Goal: Task Accomplishment & Management: Manage account settings

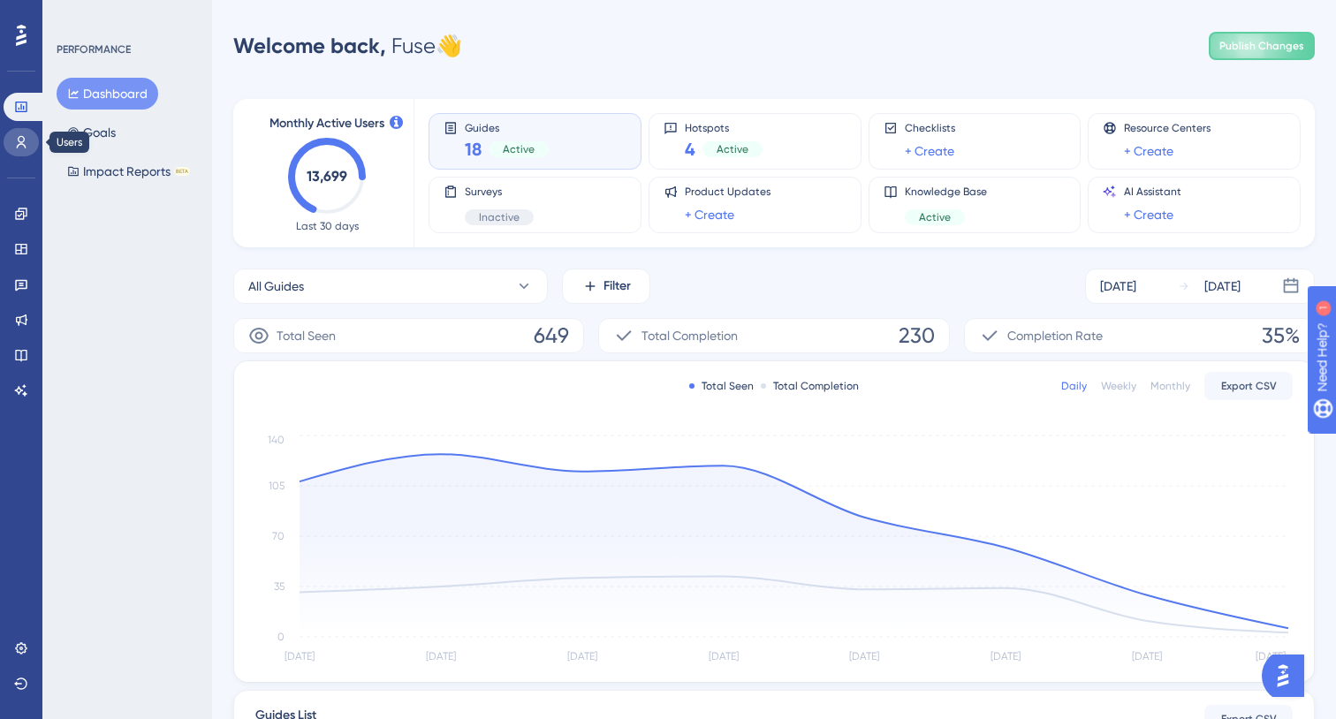
click at [25, 134] on link at bounding box center [21, 142] width 35 height 28
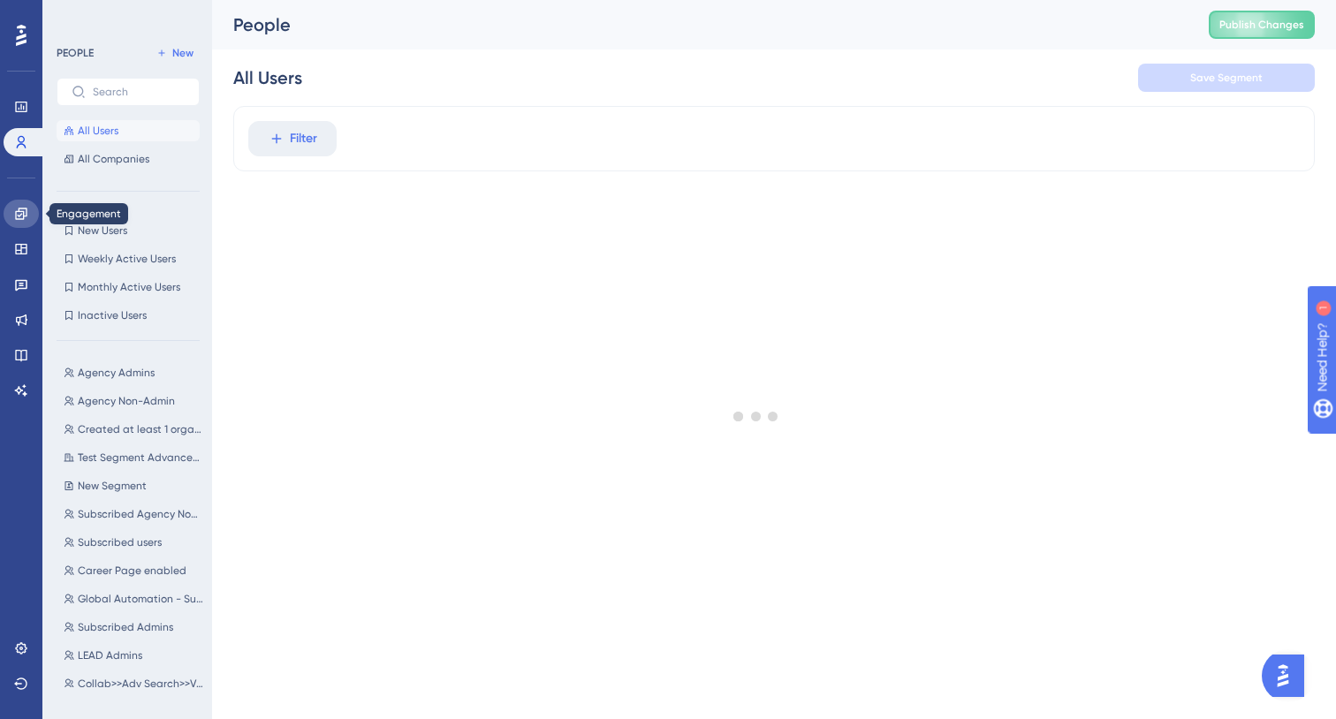
click at [25, 216] on icon at bounding box center [20, 213] width 11 height 11
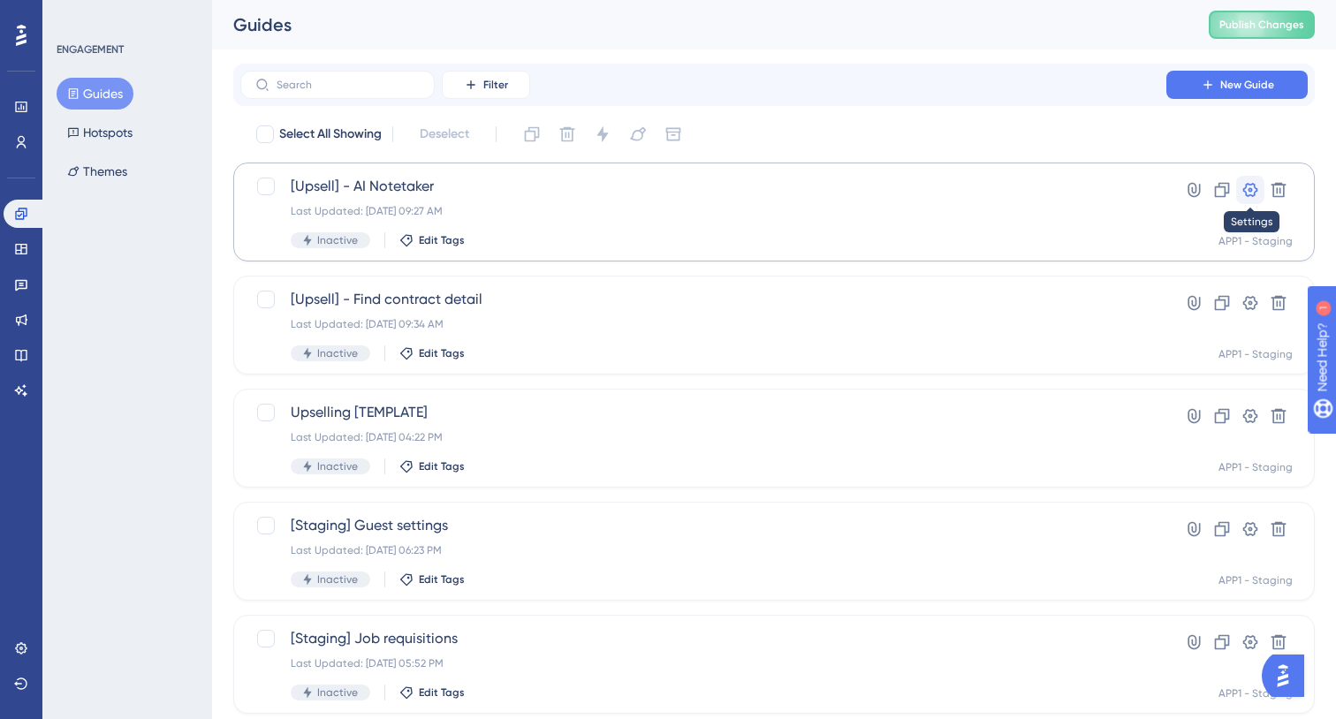
click at [1249, 189] on icon at bounding box center [1250, 190] width 15 height 14
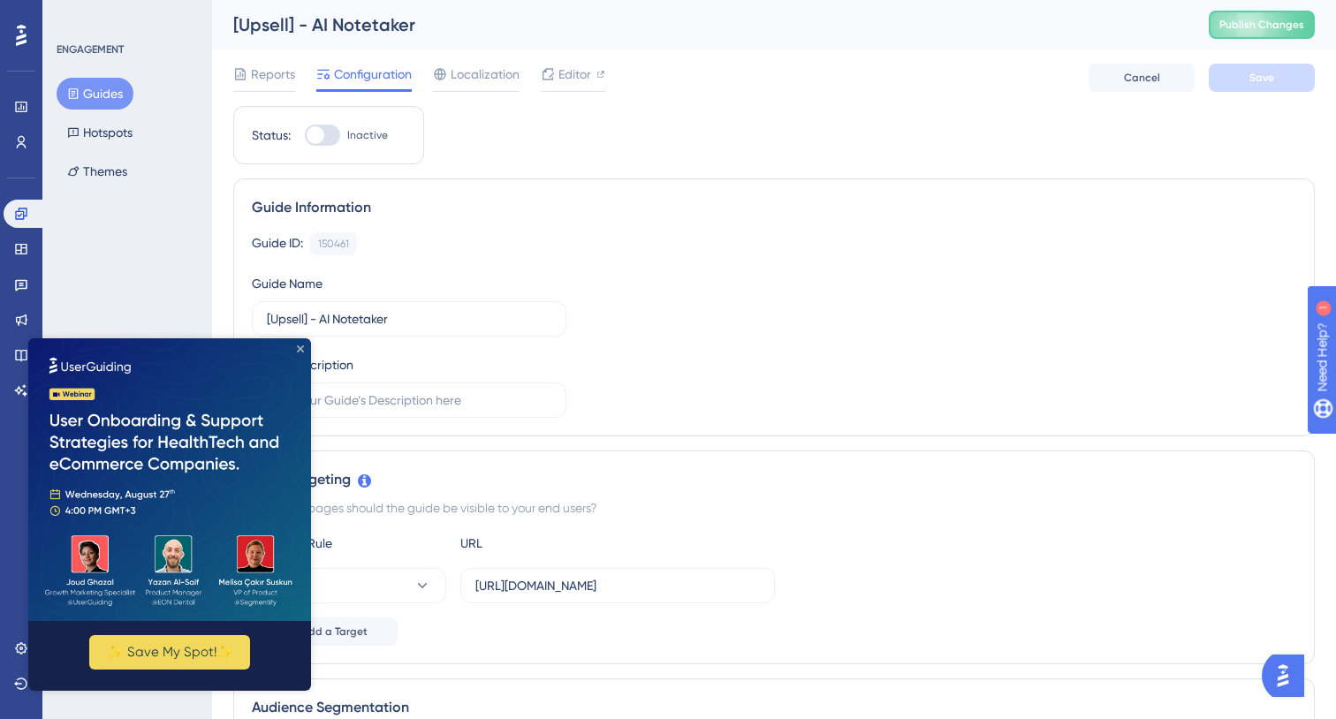
click at [297, 352] on icon "Close Preview" at bounding box center [300, 349] width 7 height 7
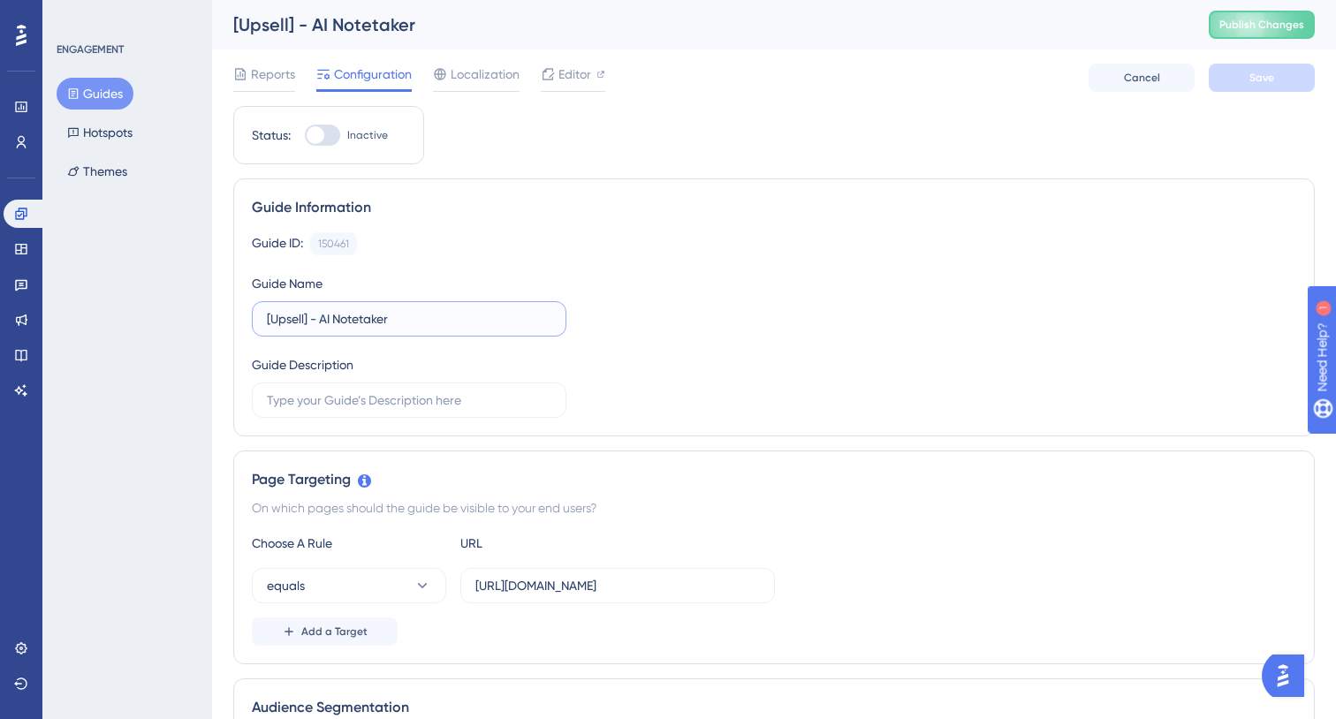
click at [409, 312] on input "[Upsell] - AI Notetaker" at bounding box center [409, 318] width 285 height 19
type input "[Upsell] - AI Notetaker | Admin"
click at [1275, 78] on button "Save" at bounding box center [1262, 78] width 106 height 28
click at [91, 100] on button "Guides" at bounding box center [95, 94] width 77 height 32
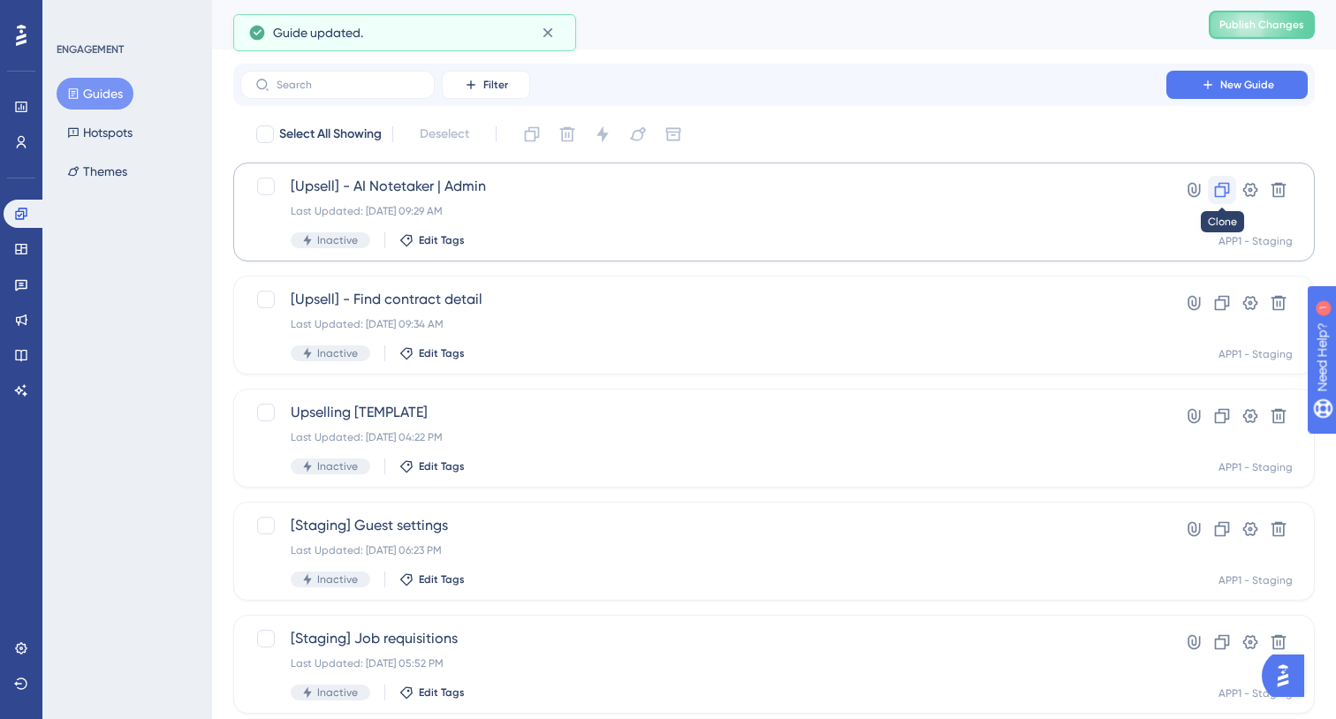
click at [1223, 192] on icon at bounding box center [1222, 190] width 18 height 18
click at [594, 209] on div "Last Updated: [DATE] 09:29 AM" at bounding box center [703, 211] width 825 height 14
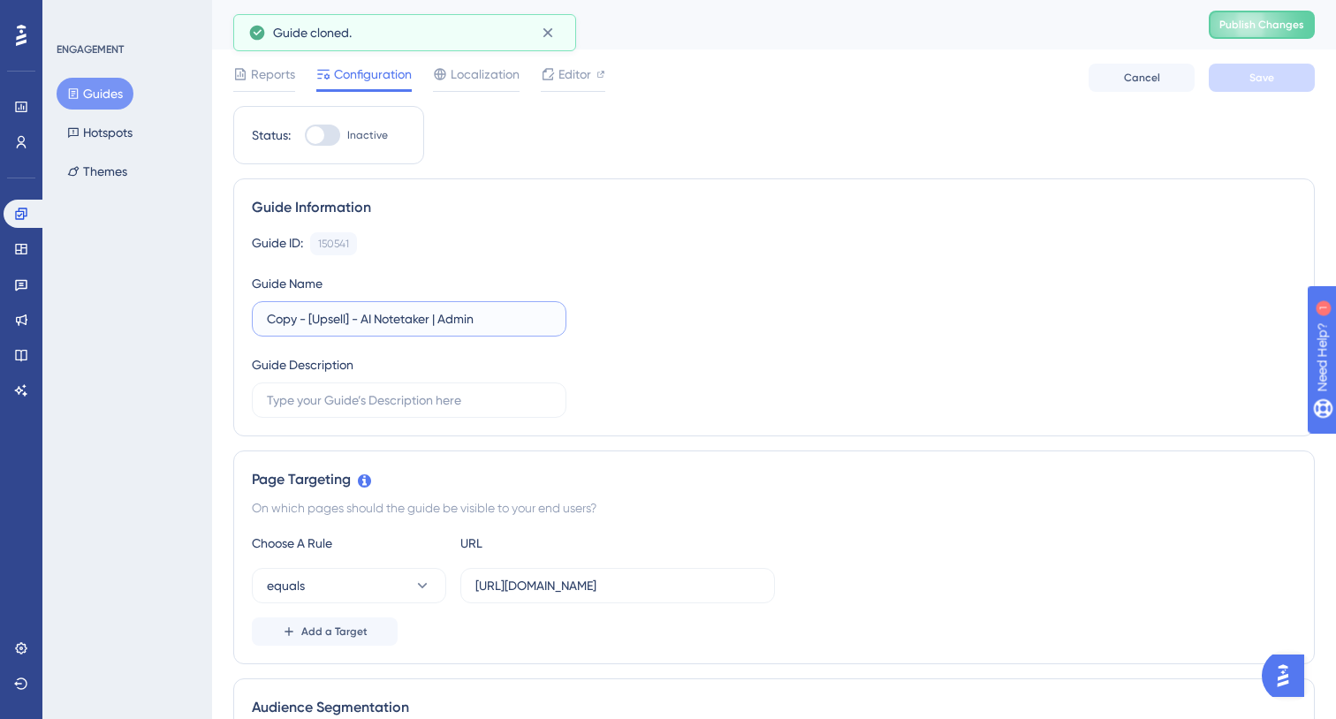
drag, startPoint x: 309, startPoint y: 316, endPoint x: 195, endPoint y: 316, distance: 114.0
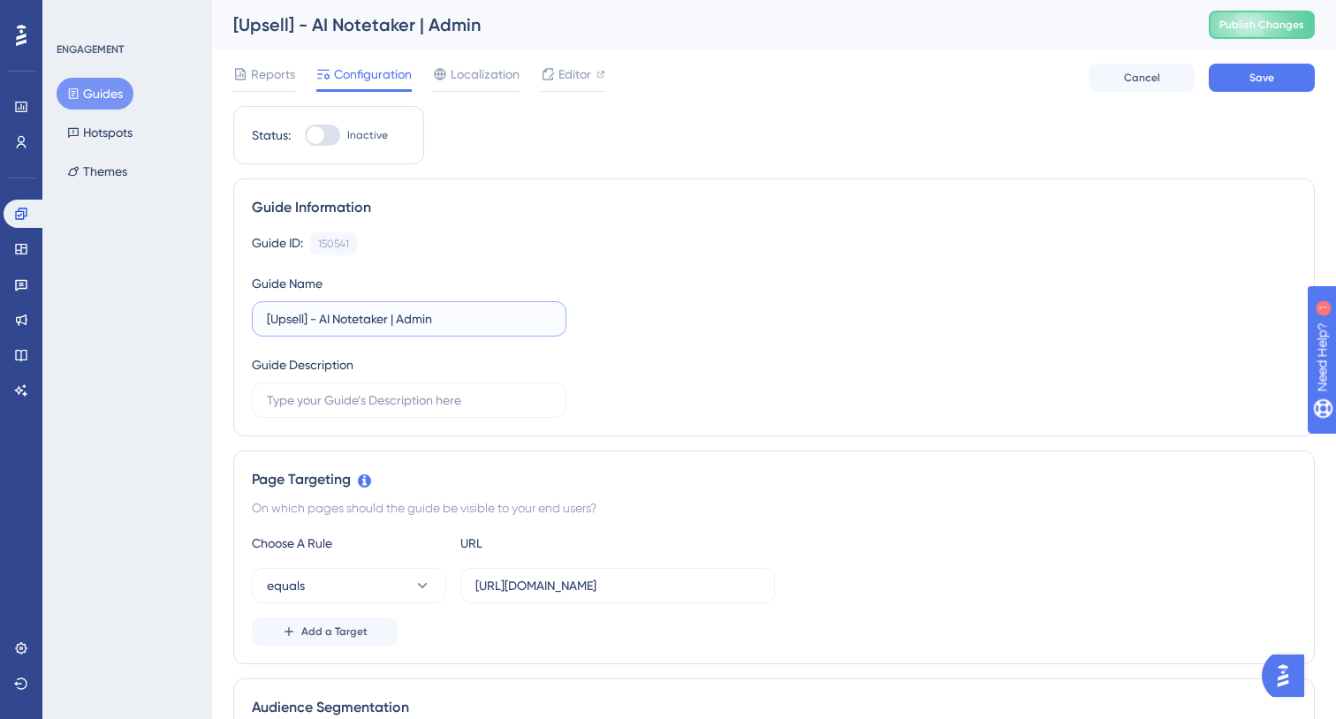
click at [397, 315] on input "[Upsell] - AI Notetaker | Admin" at bounding box center [409, 318] width 285 height 19
type input "[Upsell] - AI Notetaker | Non-Admin"
click at [1287, 79] on button "Save" at bounding box center [1262, 78] width 106 height 28
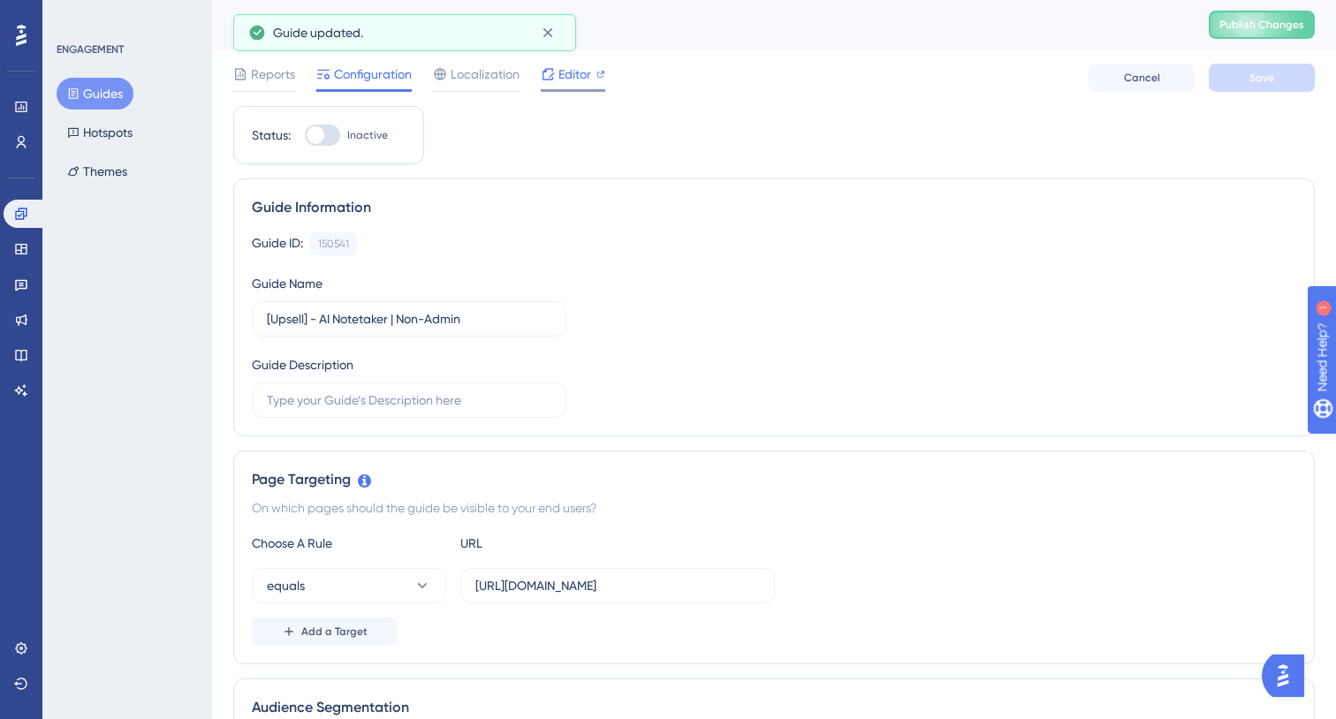
click at [579, 77] on span "Editor" at bounding box center [574, 74] width 33 height 21
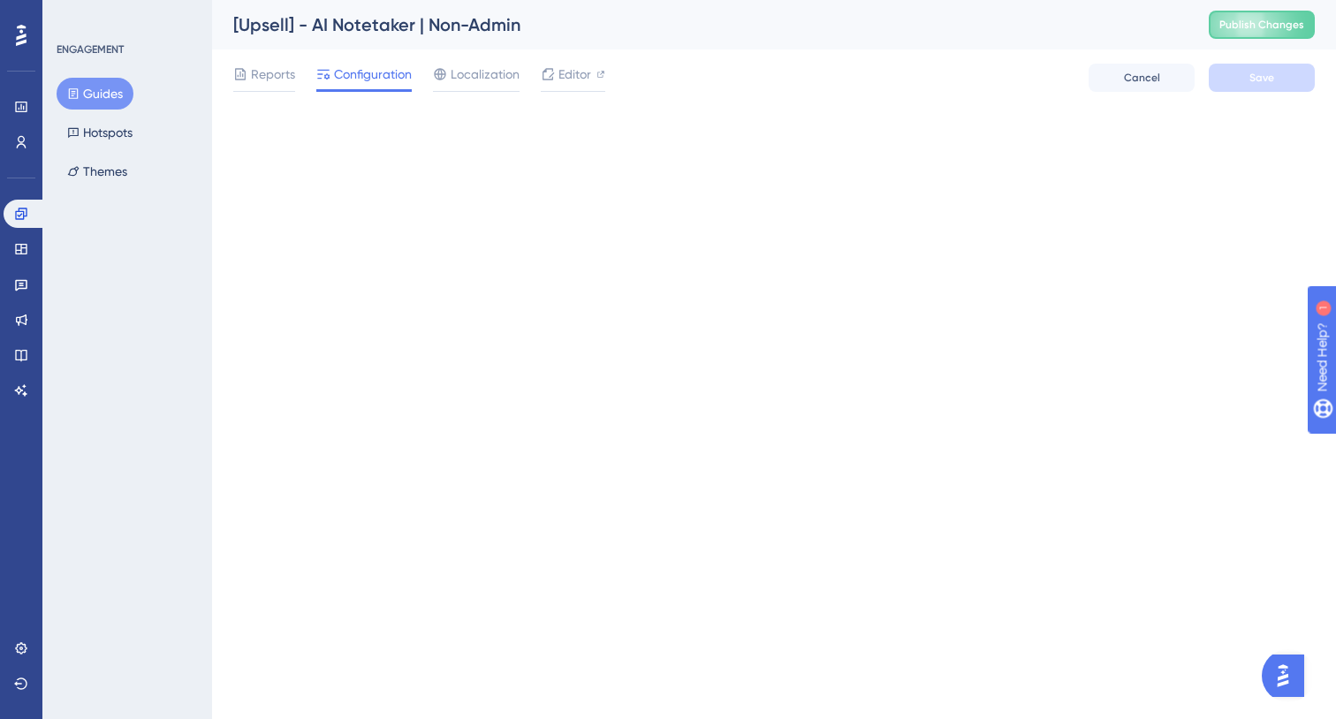
click at [106, 103] on button "Guides" at bounding box center [95, 94] width 77 height 32
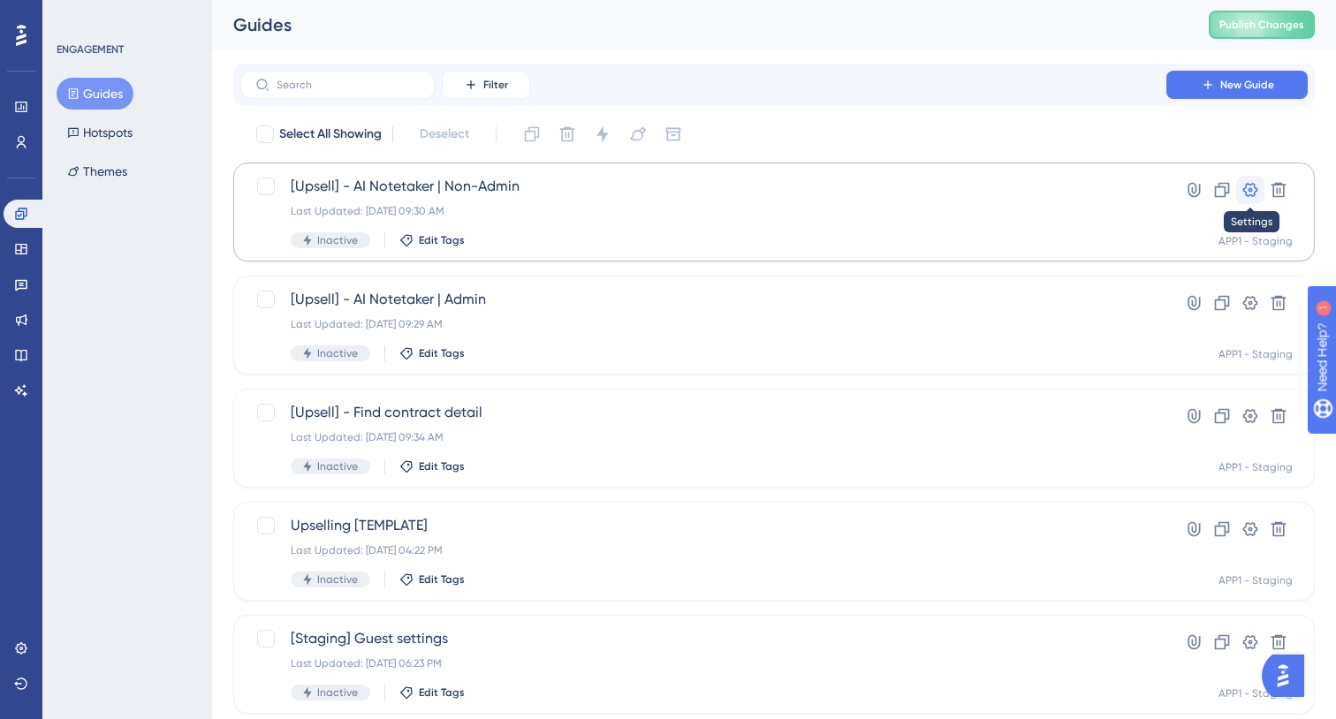
click at [1252, 187] on icon at bounding box center [1251, 190] width 18 height 18
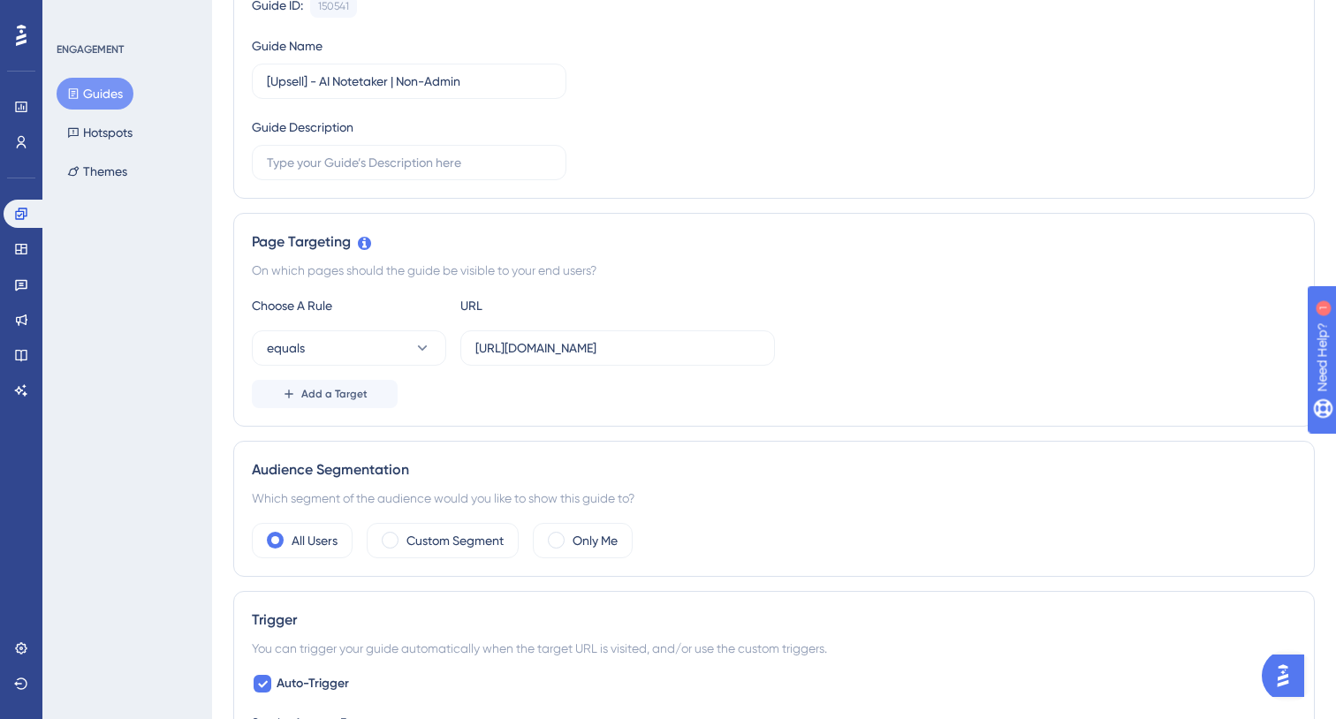
scroll to position [246, 0]
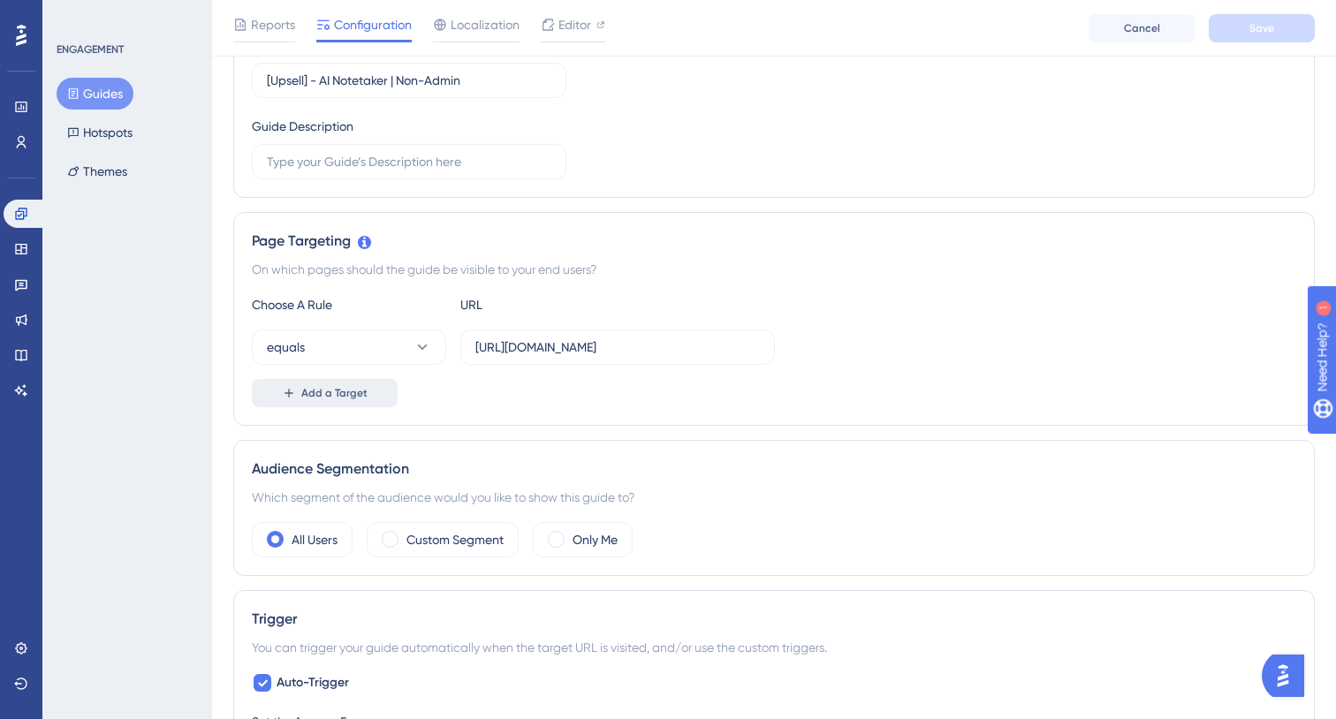
click at [362, 396] on span "Add a Target" at bounding box center [334, 393] width 66 height 14
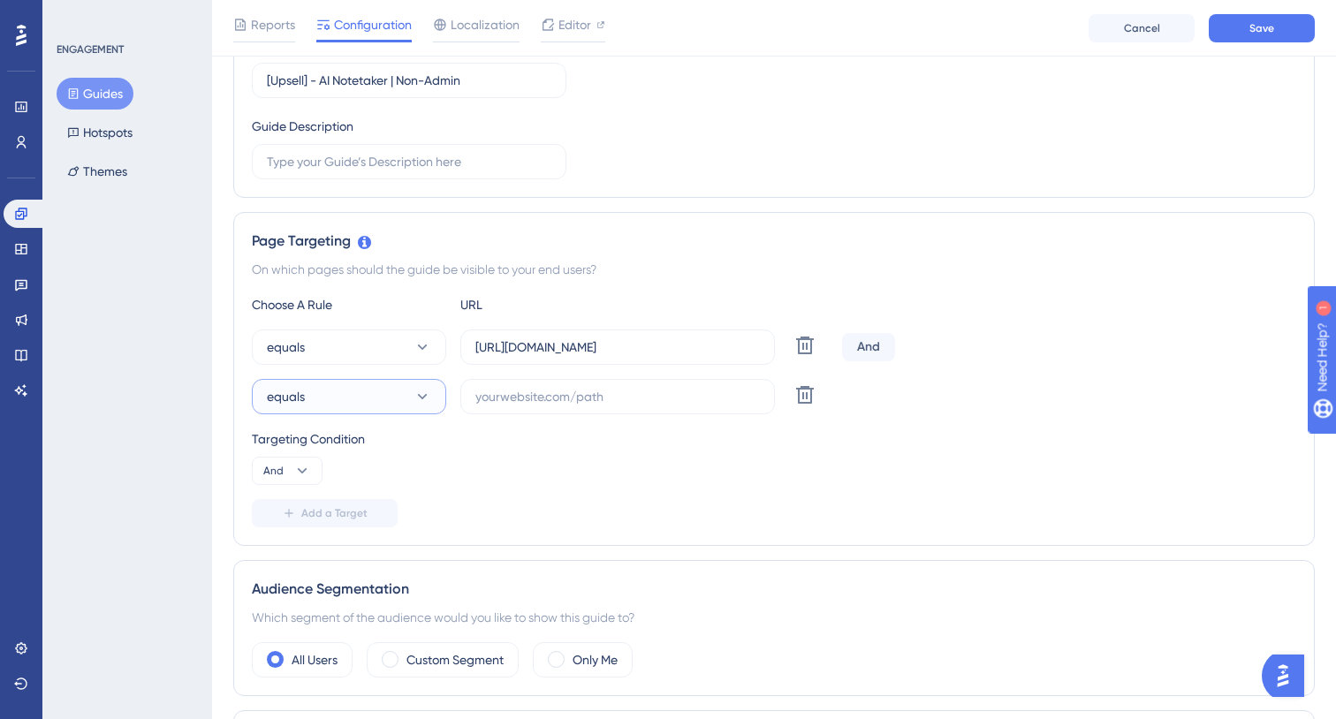
click at [385, 396] on button "equals" at bounding box center [349, 396] width 194 height 35
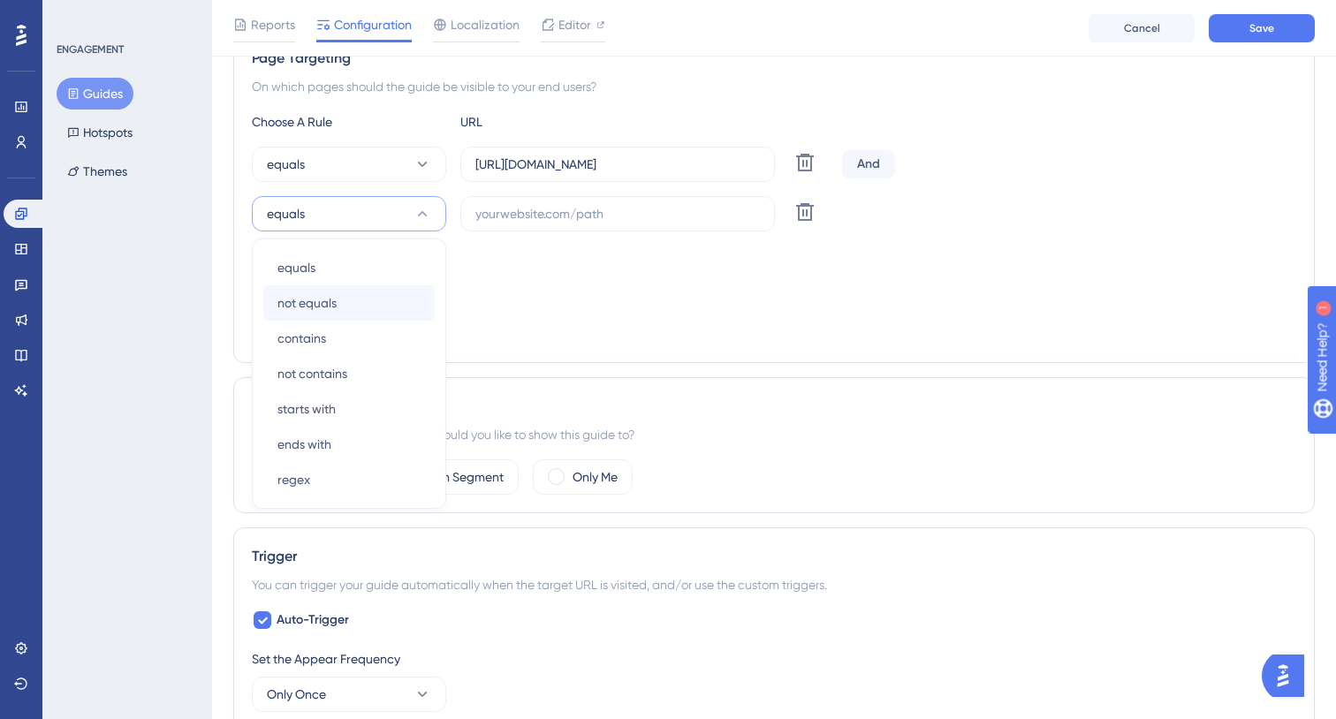
scroll to position [422, 0]
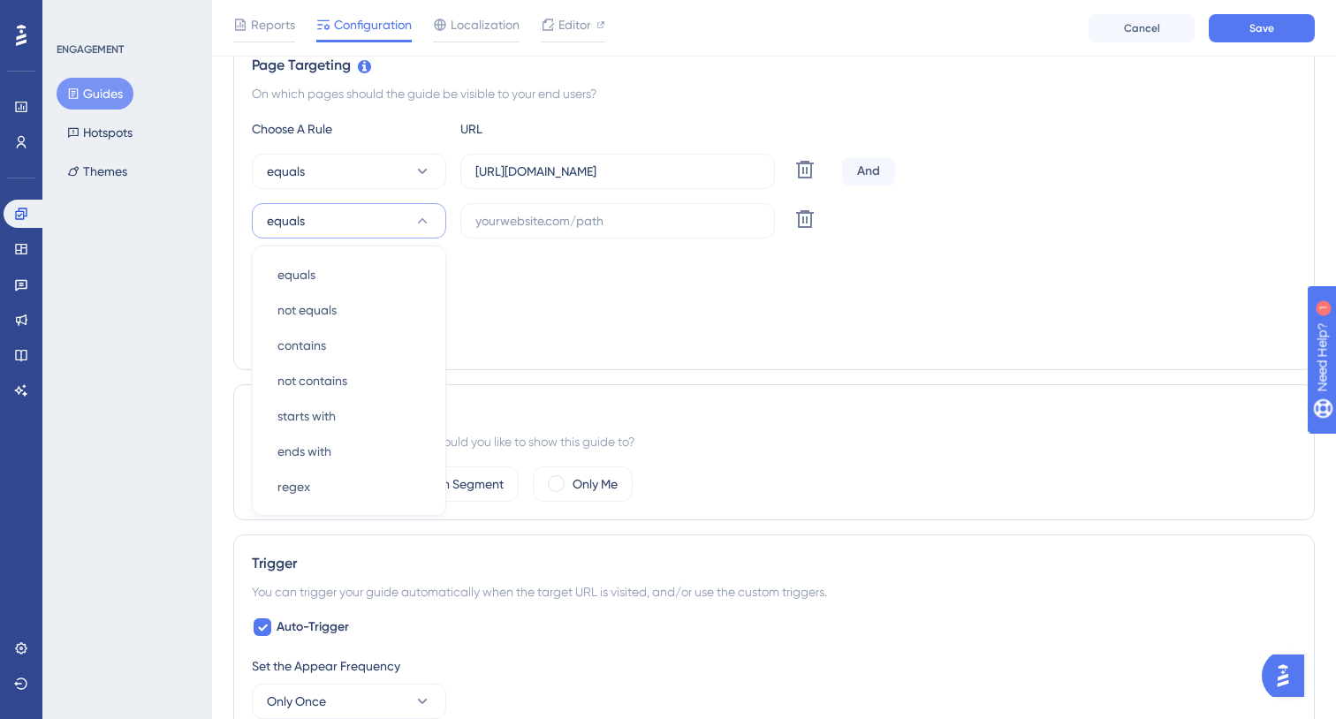
click at [424, 221] on icon at bounding box center [423, 220] width 10 height 5
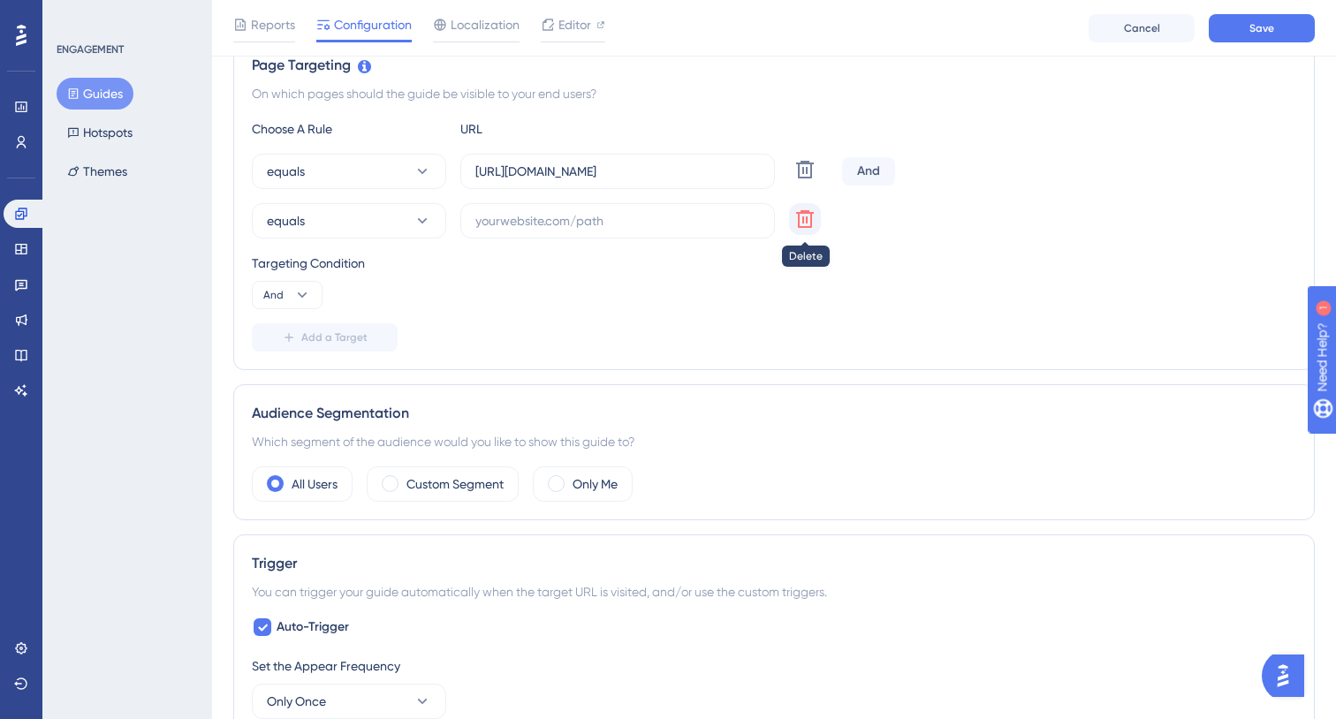
click at [806, 219] on icon at bounding box center [805, 219] width 18 height 18
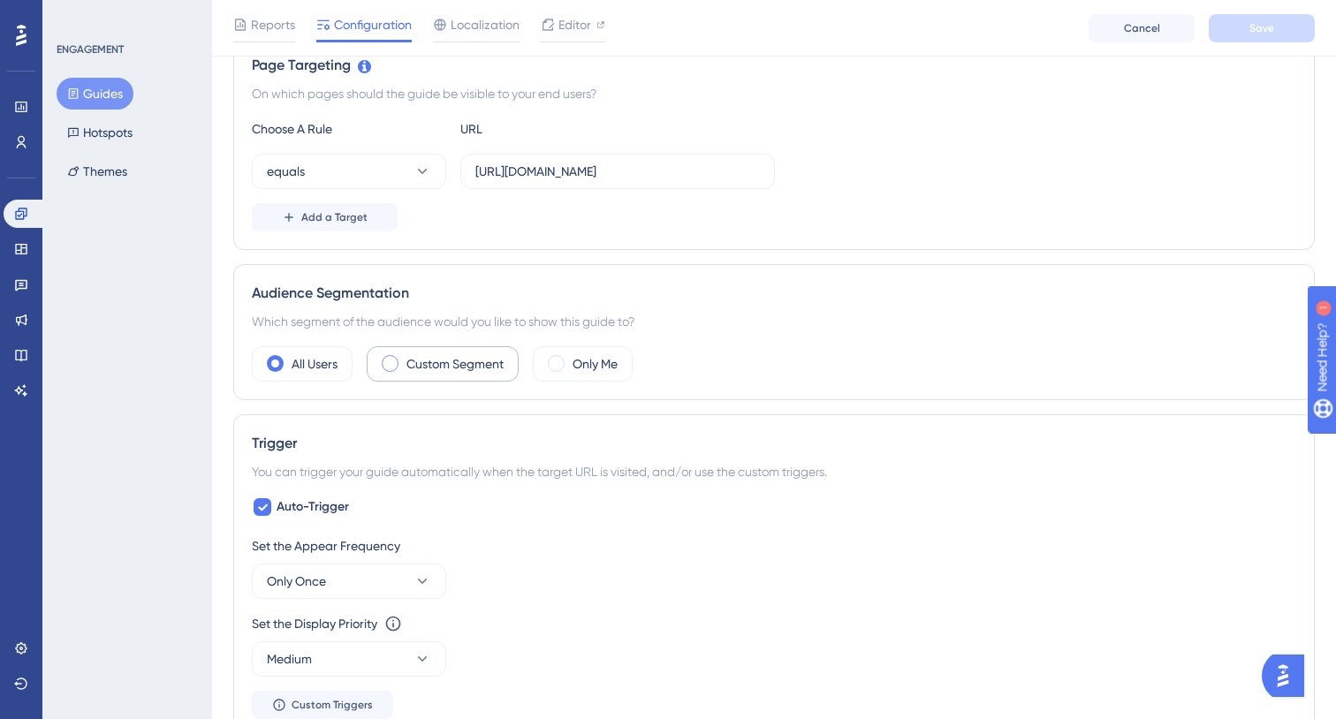
click at [422, 378] on div "Custom Segment" at bounding box center [443, 363] width 152 height 35
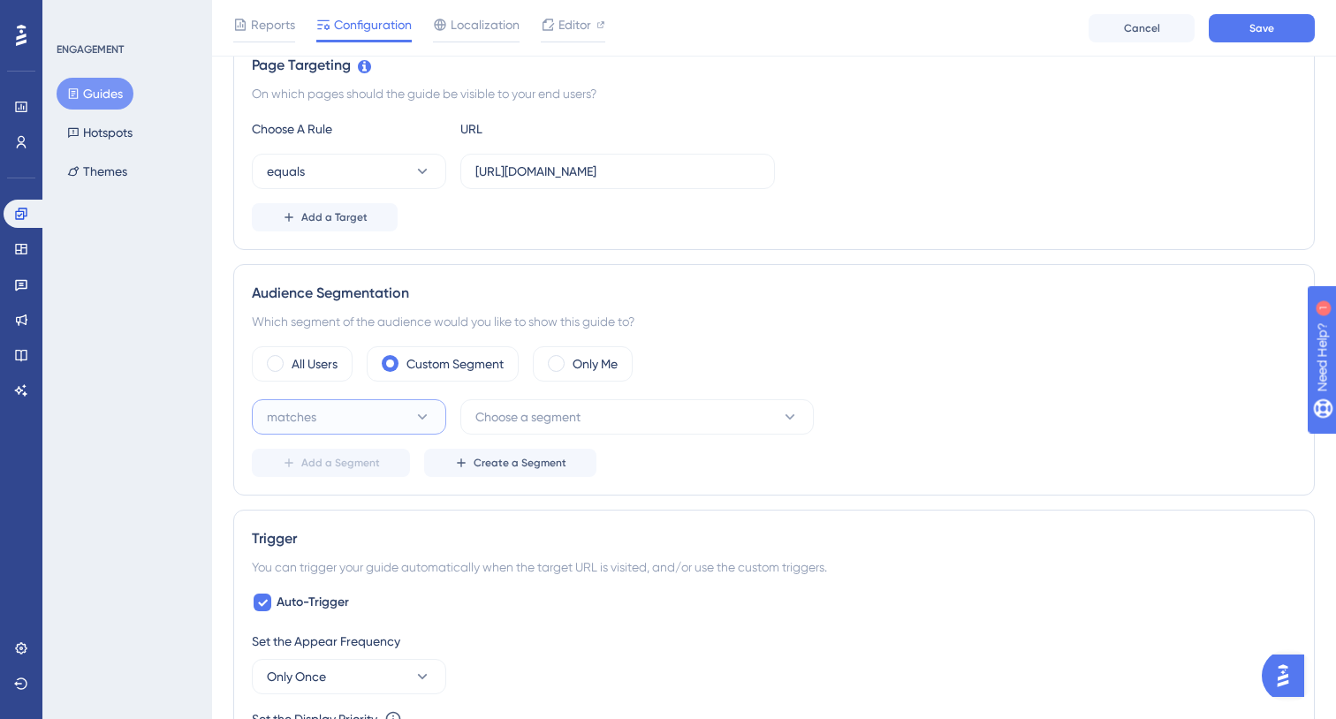
click at [410, 420] on button "matches" at bounding box center [349, 416] width 194 height 35
click at [397, 452] on div "matches matches doesn't match doesn't match" at bounding box center [349, 489] width 194 height 94
click at [384, 472] on div "matches matches" at bounding box center [348, 470] width 143 height 35
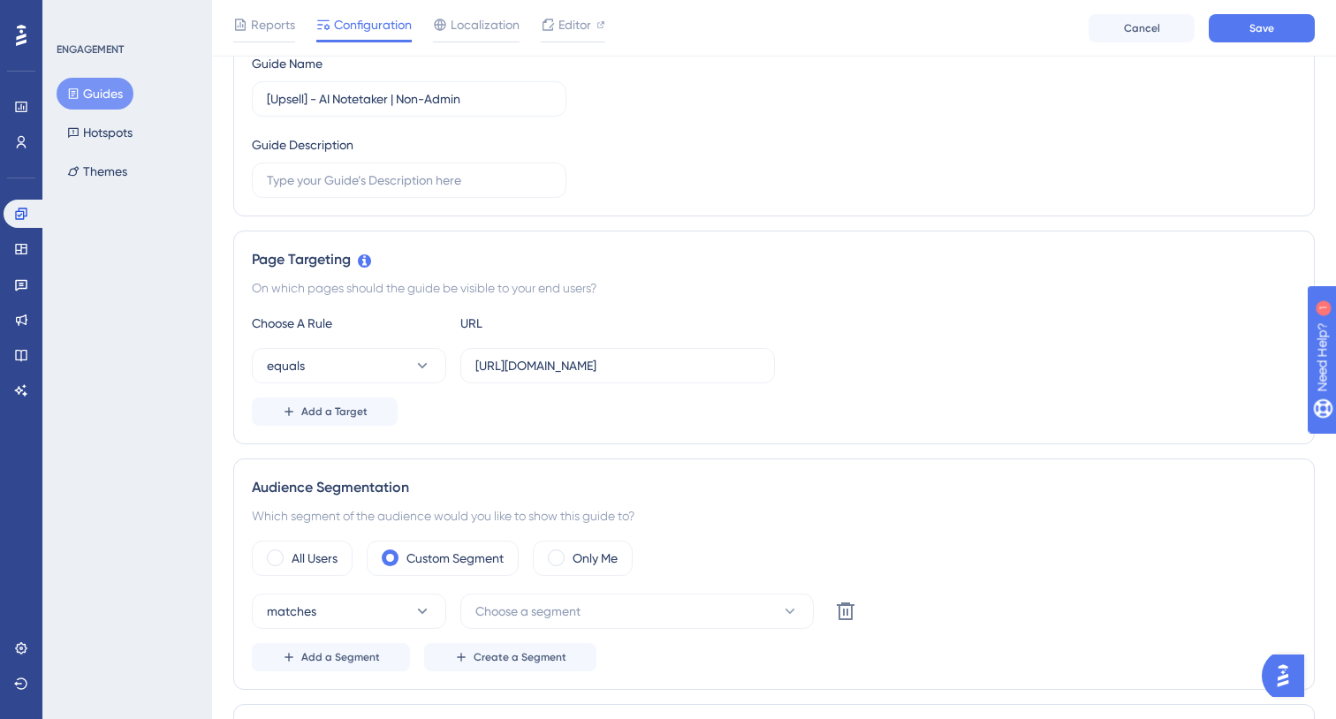
scroll to position [266, 0]
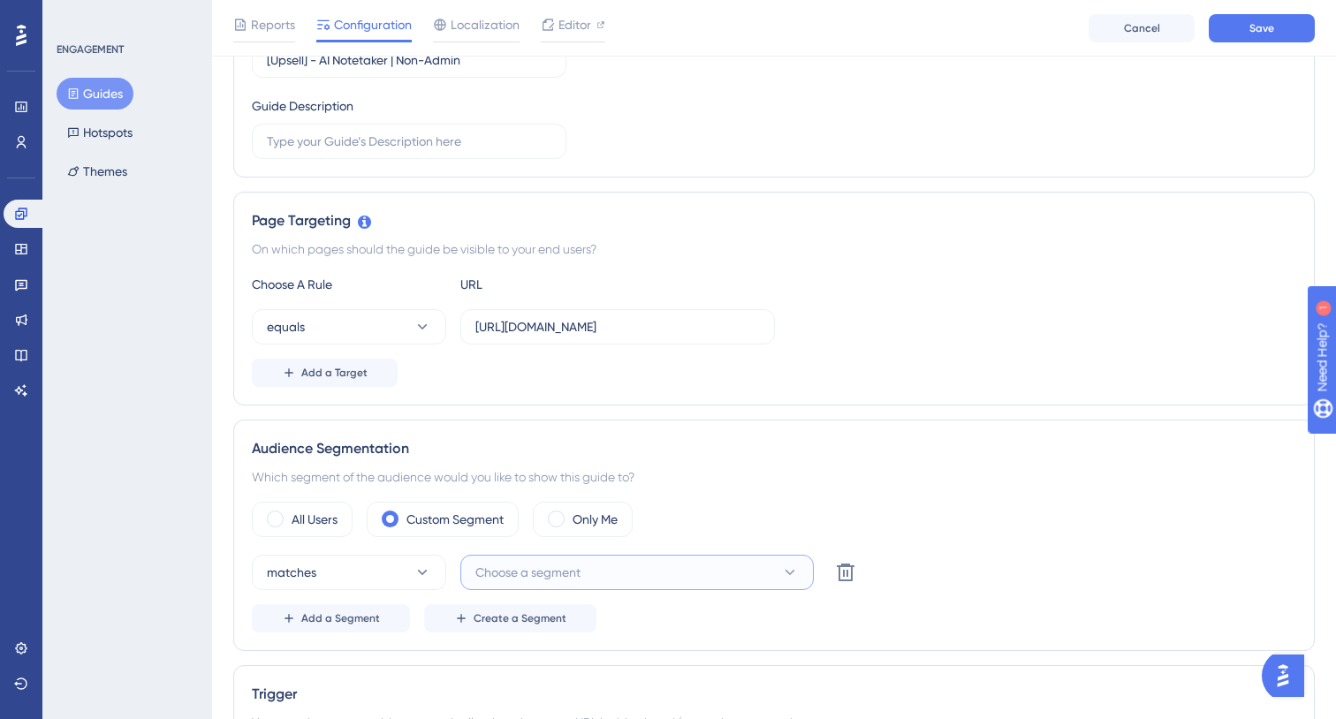
click at [613, 578] on button "Choose a segment" at bounding box center [636, 572] width 353 height 35
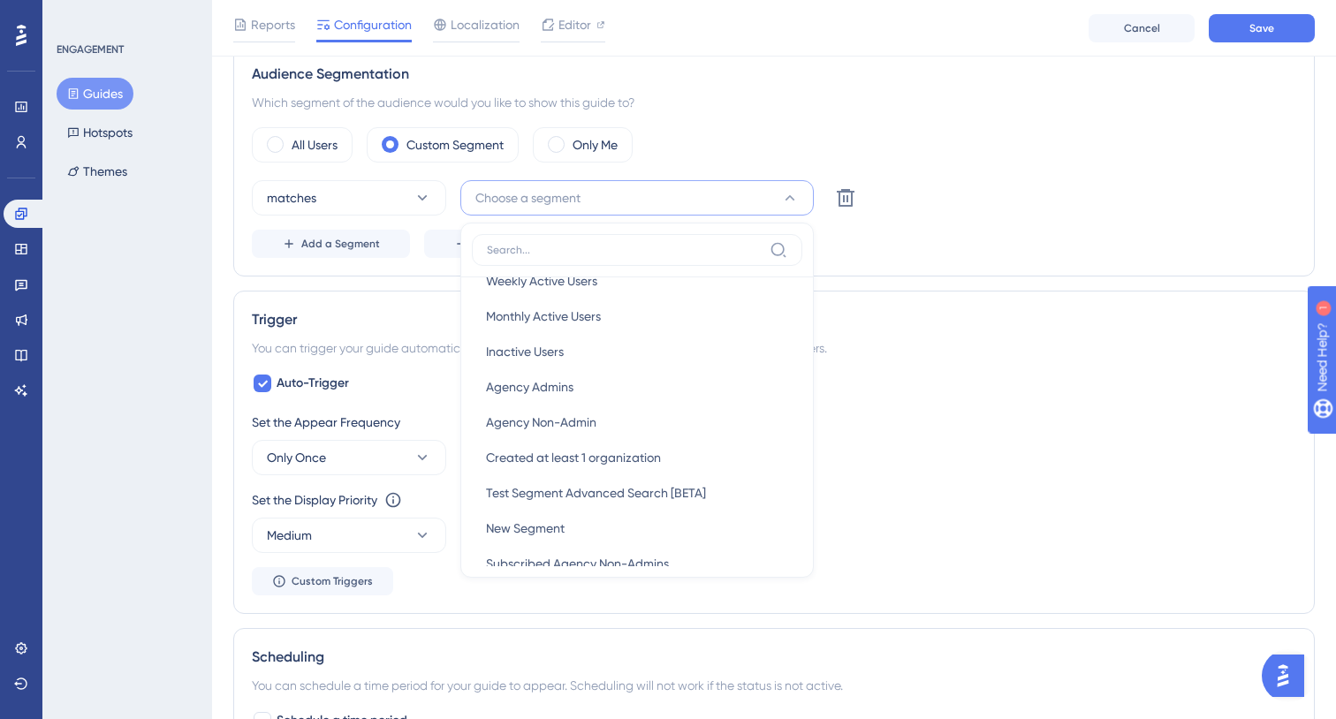
scroll to position [653, 0]
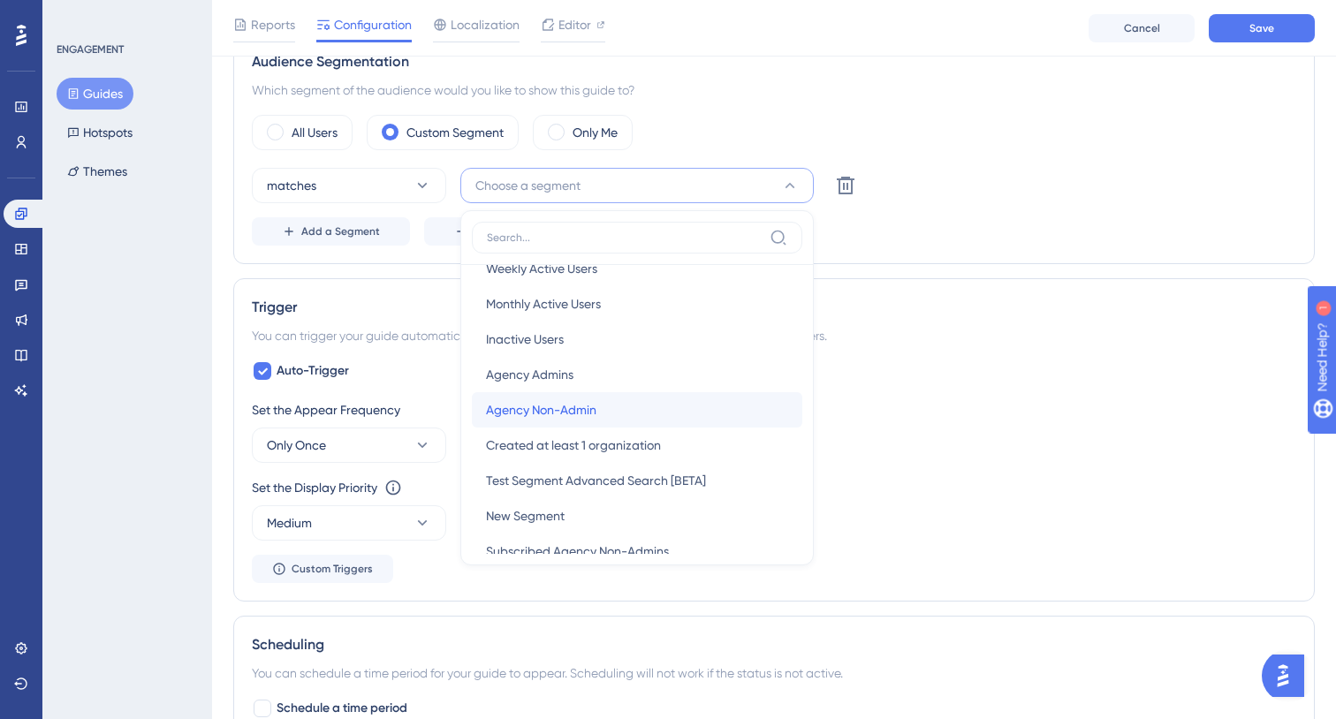
click at [680, 402] on div "Agency Non-Admin Agency Non-Admin" at bounding box center [637, 409] width 302 height 35
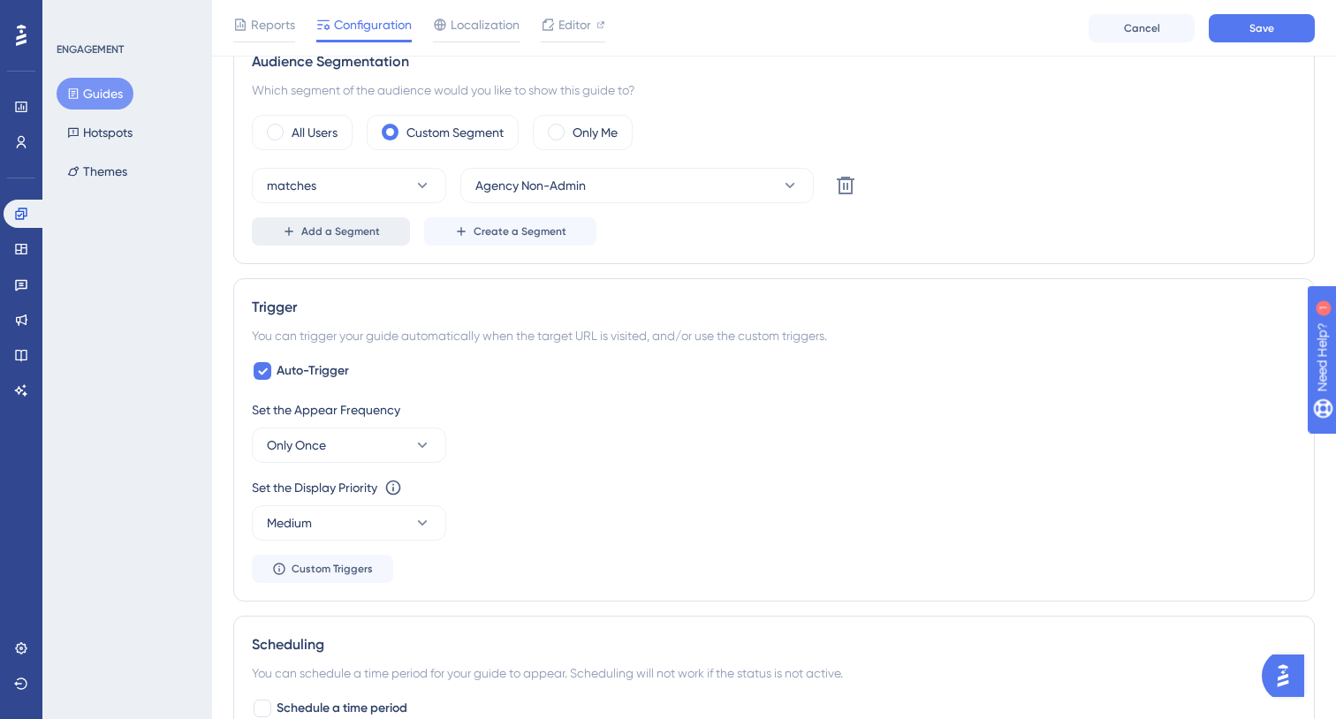
click at [373, 235] on span "Add a Segment" at bounding box center [340, 231] width 79 height 14
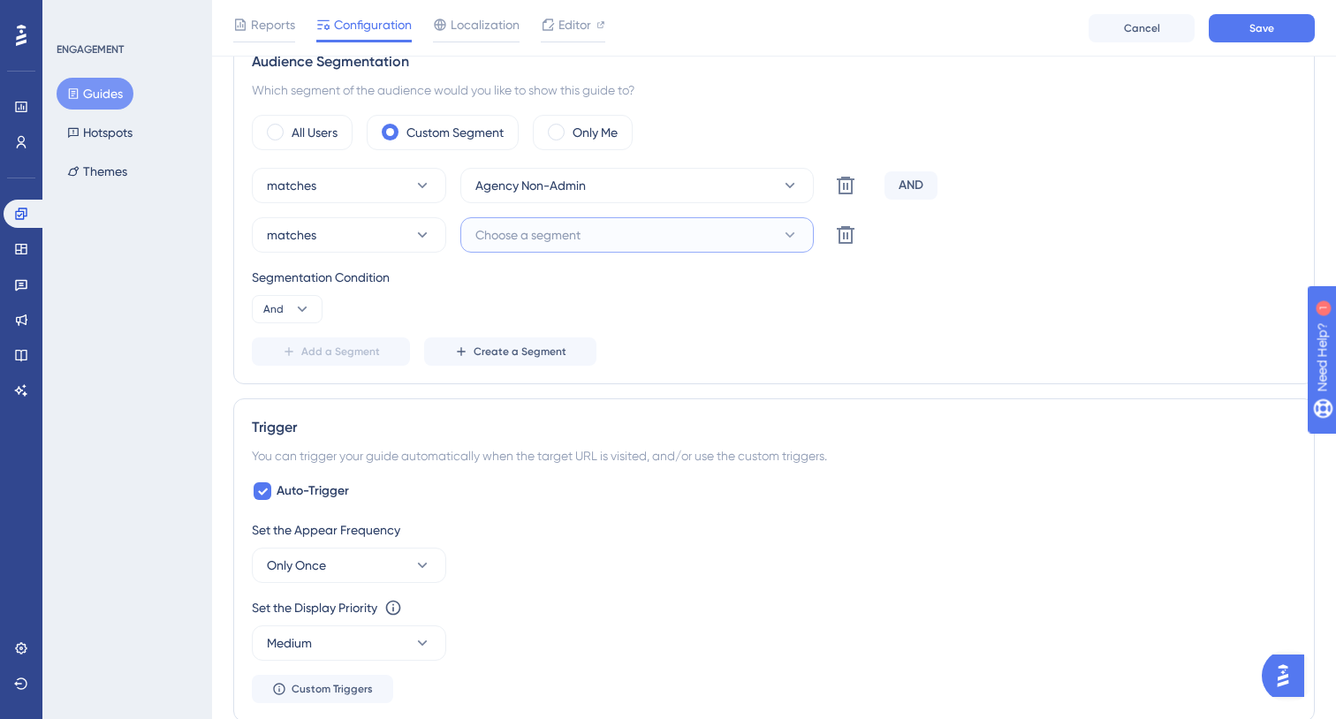
click at [584, 232] on button "Choose a segment" at bounding box center [636, 234] width 353 height 35
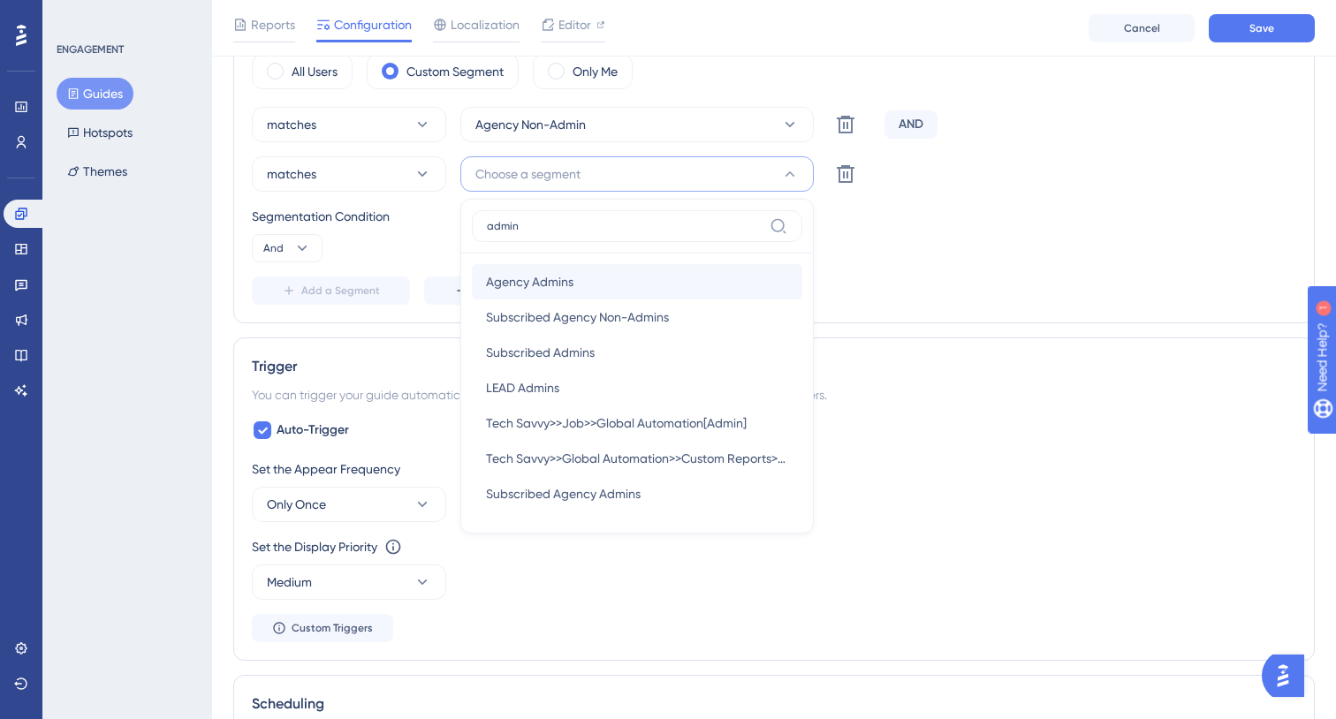
scroll to position [713, 0]
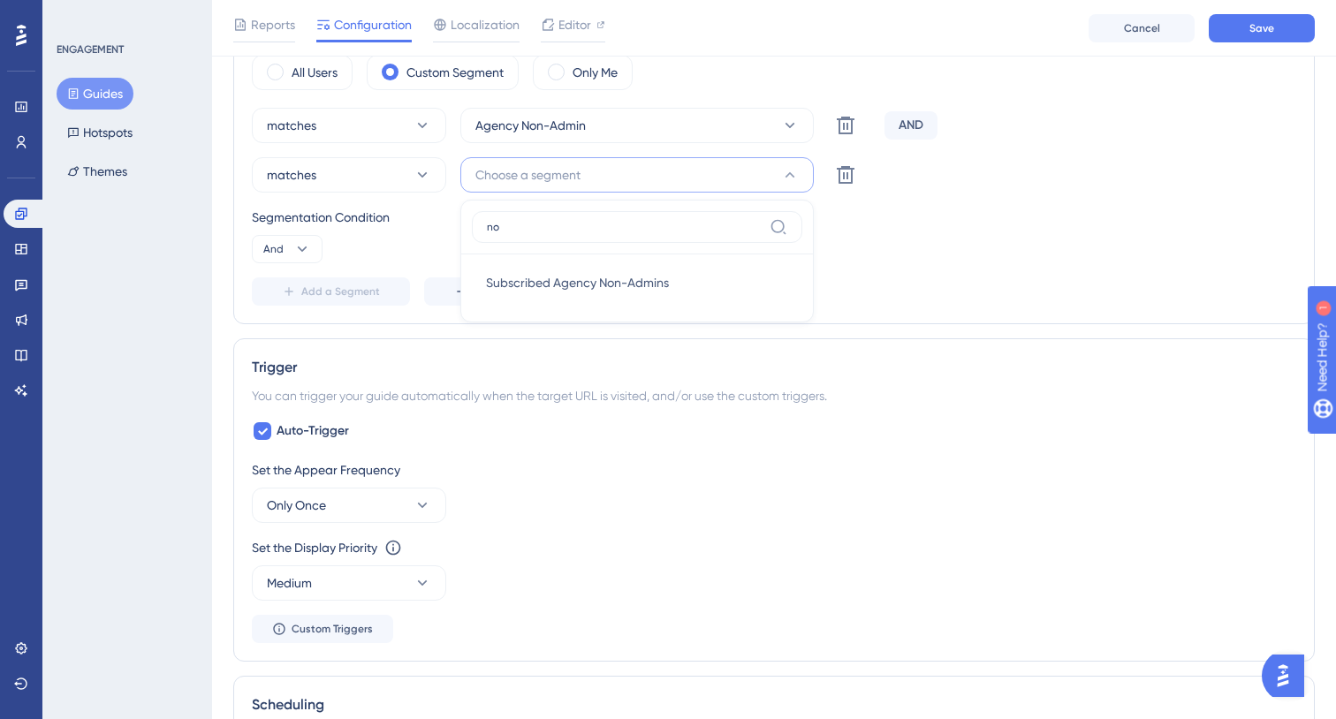
type input "n"
type input "non"
click at [598, 278] on span "Subscribed Agency Non-Admins" at bounding box center [577, 282] width 183 height 21
click at [302, 300] on button "Add a Segment" at bounding box center [331, 291] width 158 height 28
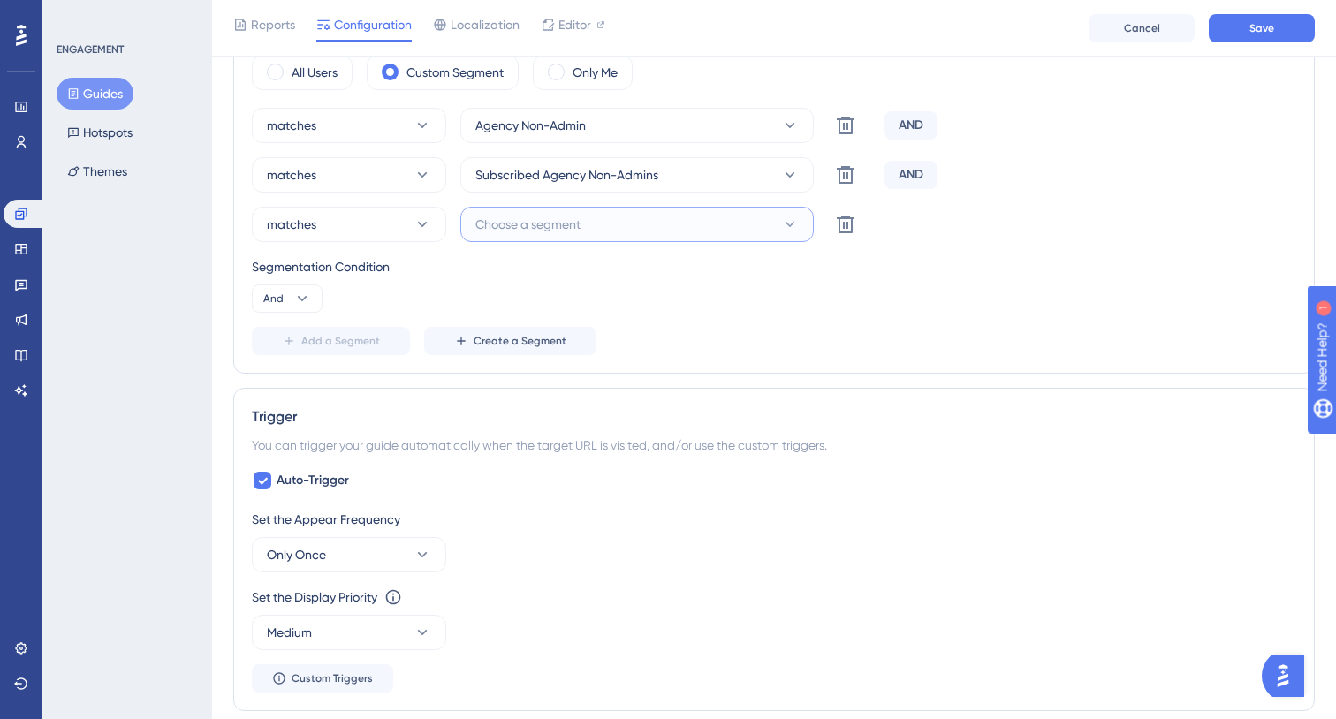
click at [602, 221] on button "Choose a segment" at bounding box center [636, 224] width 353 height 35
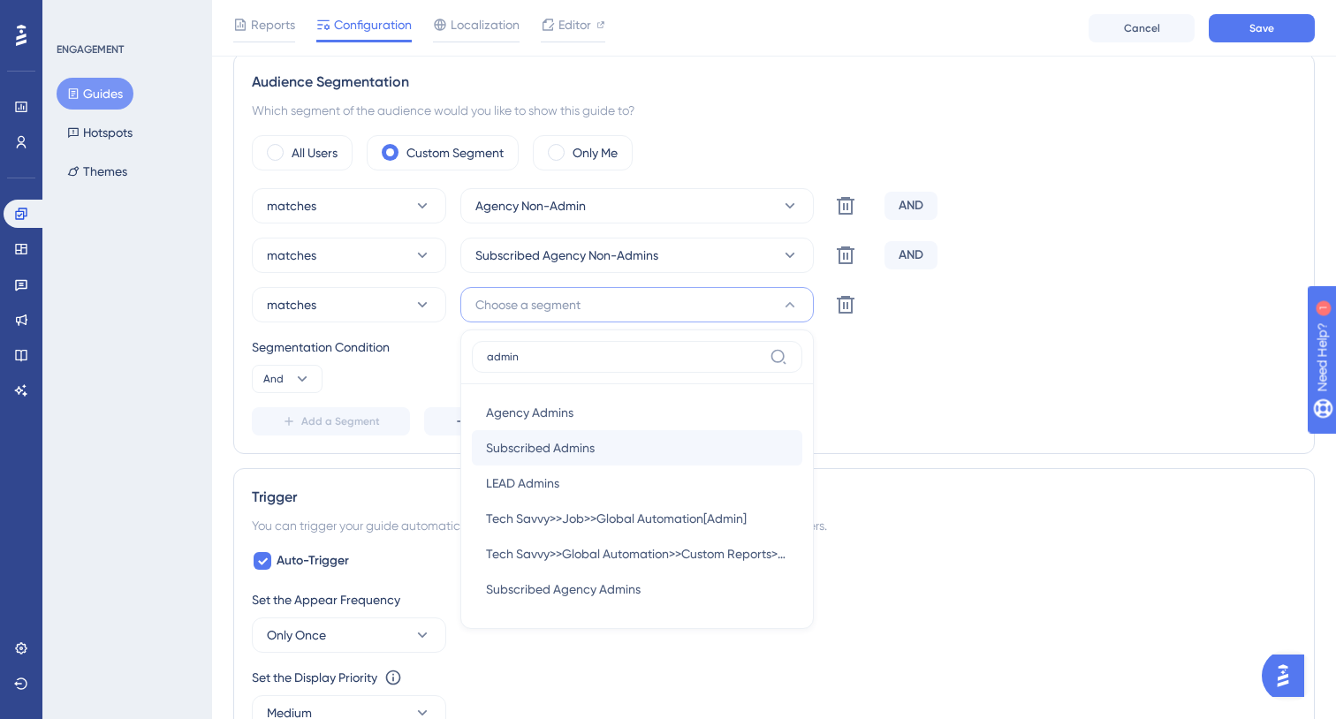
scroll to position [628, 0]
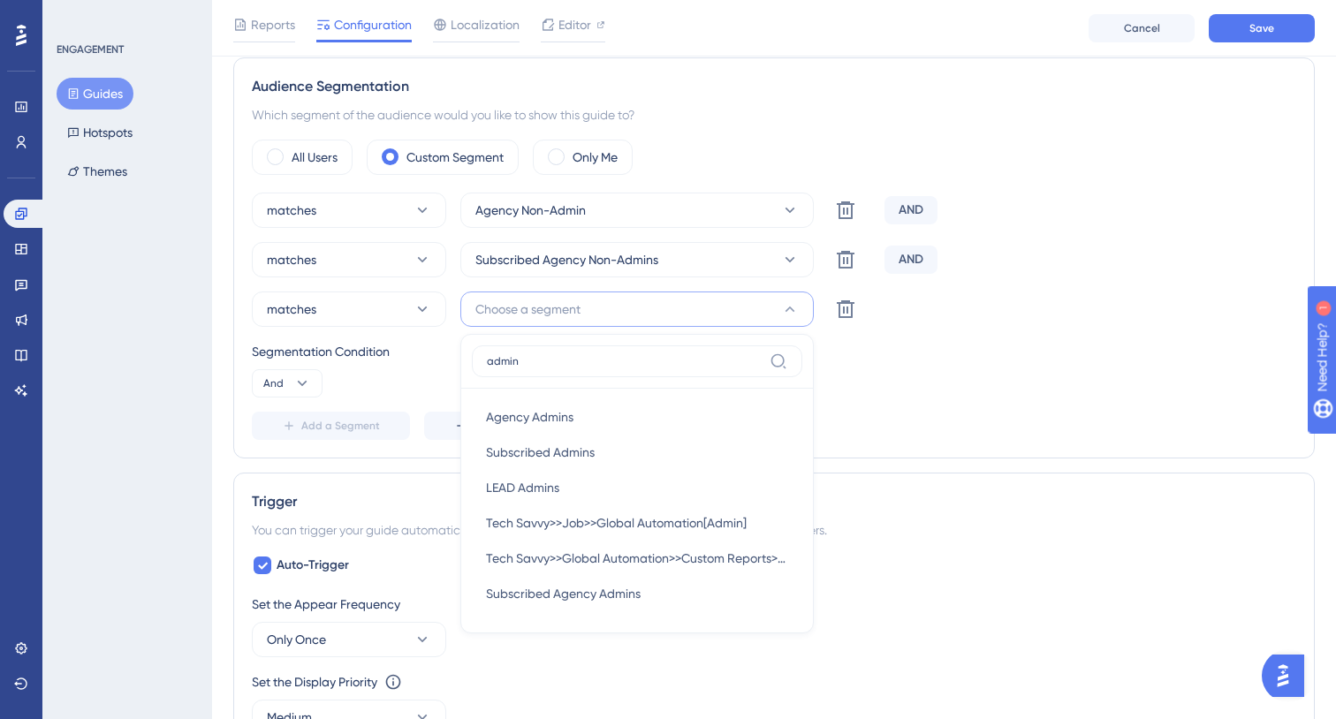
type input "admin"
click at [887, 414] on div "Add a Segment Create a Segment" at bounding box center [774, 426] width 1045 height 28
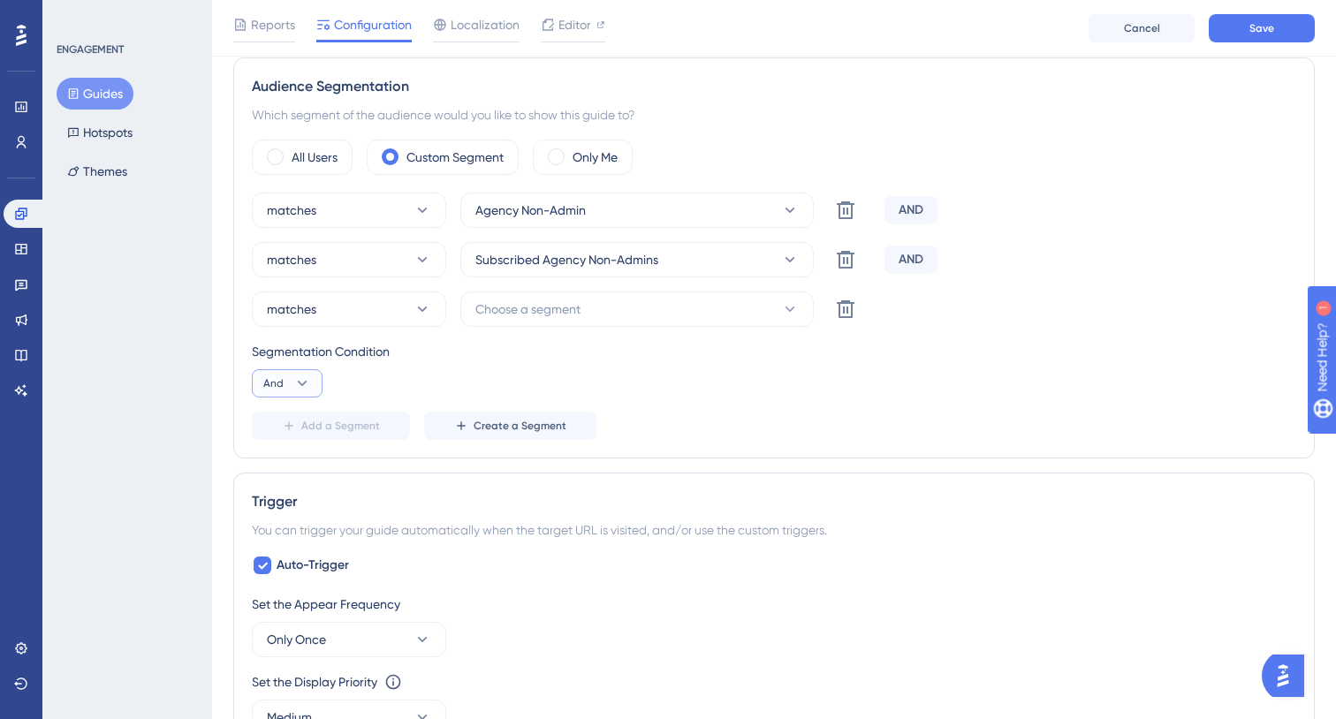
click at [300, 396] on button "And" at bounding box center [287, 383] width 71 height 28
click at [278, 469] on span "Or" at bounding box center [277, 469] width 14 height 21
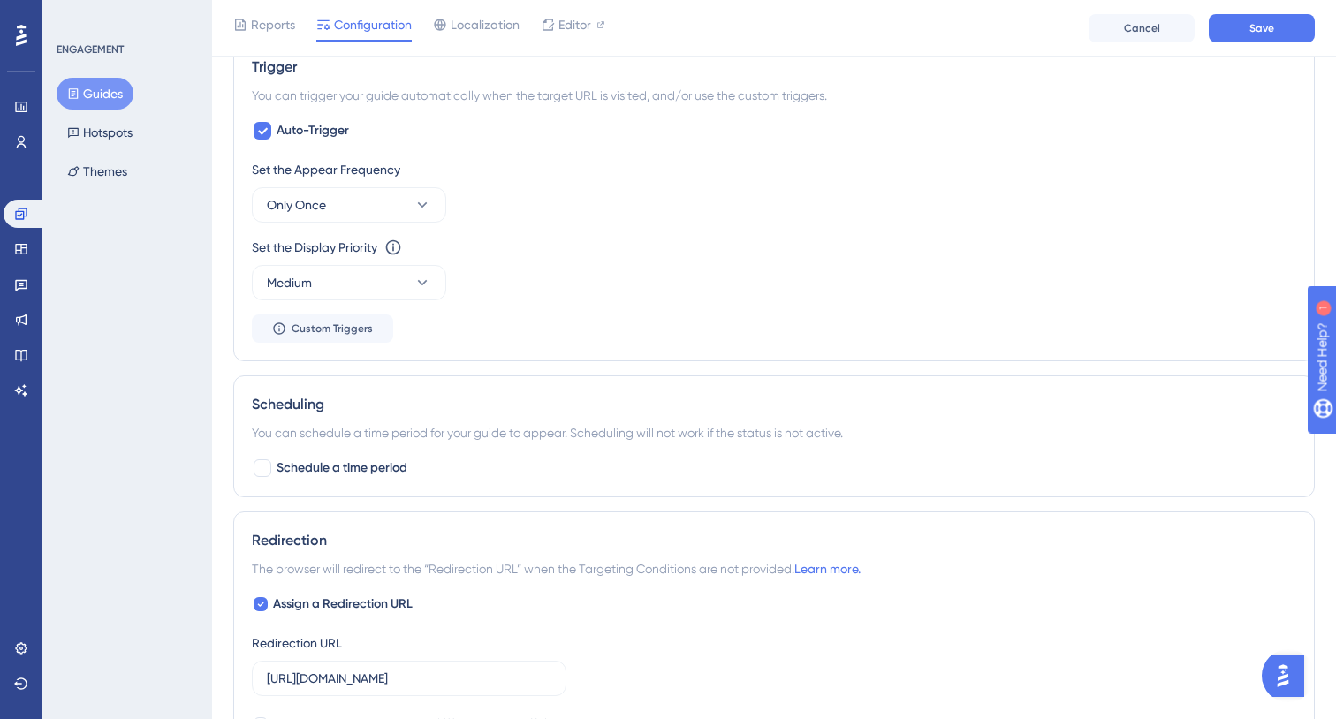
scroll to position [1045, 0]
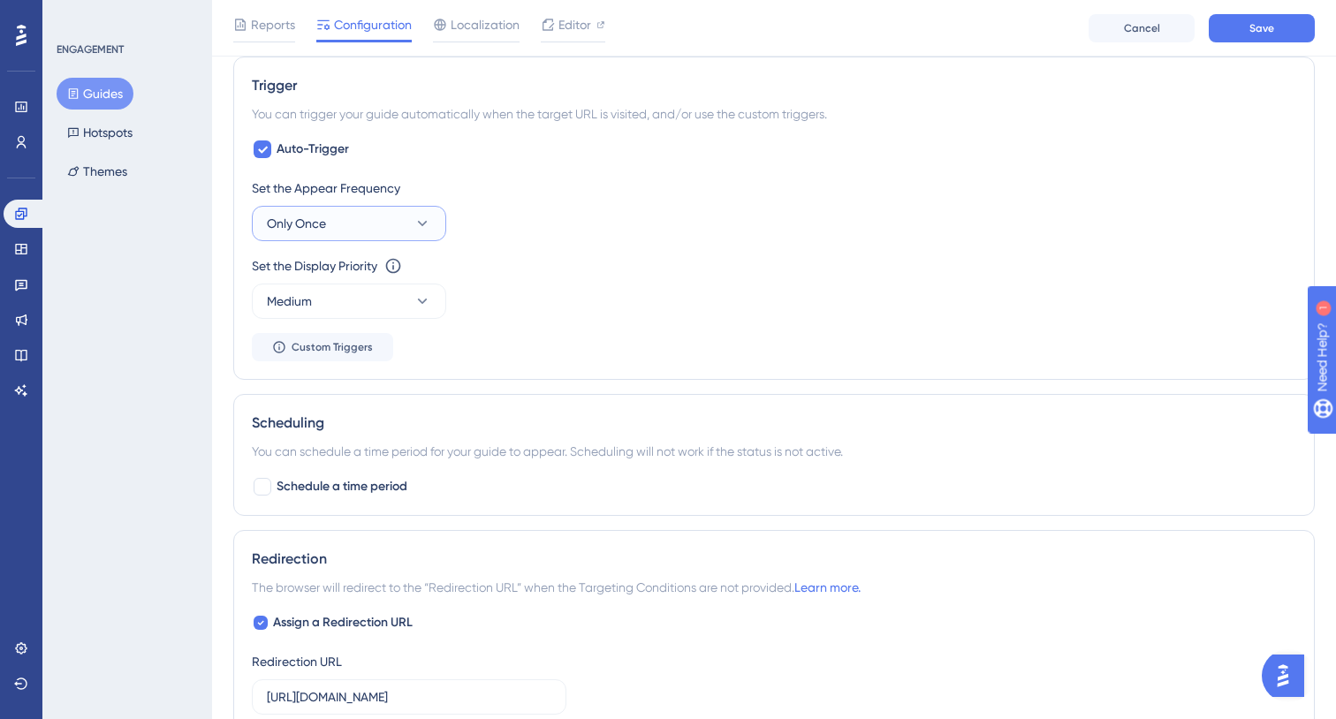
click at [395, 219] on button "Only Once" at bounding box center [349, 223] width 194 height 35
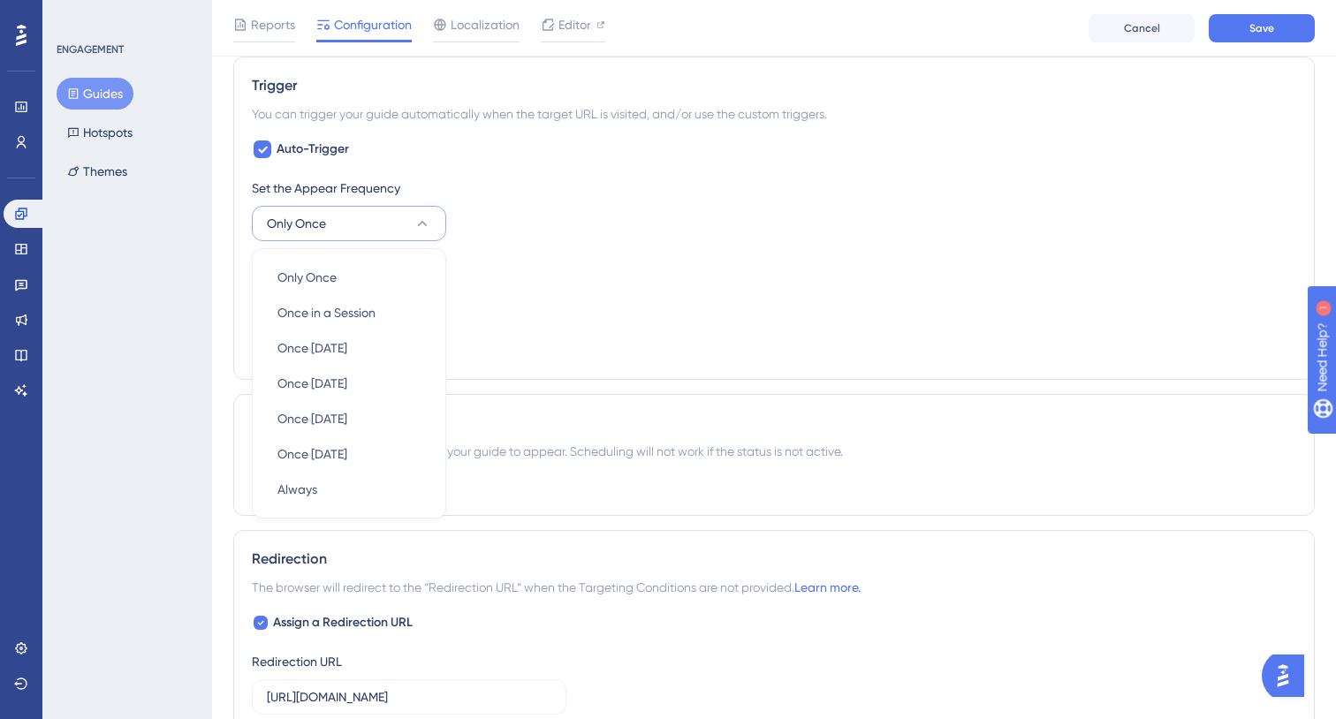
scroll to position [1068, 0]
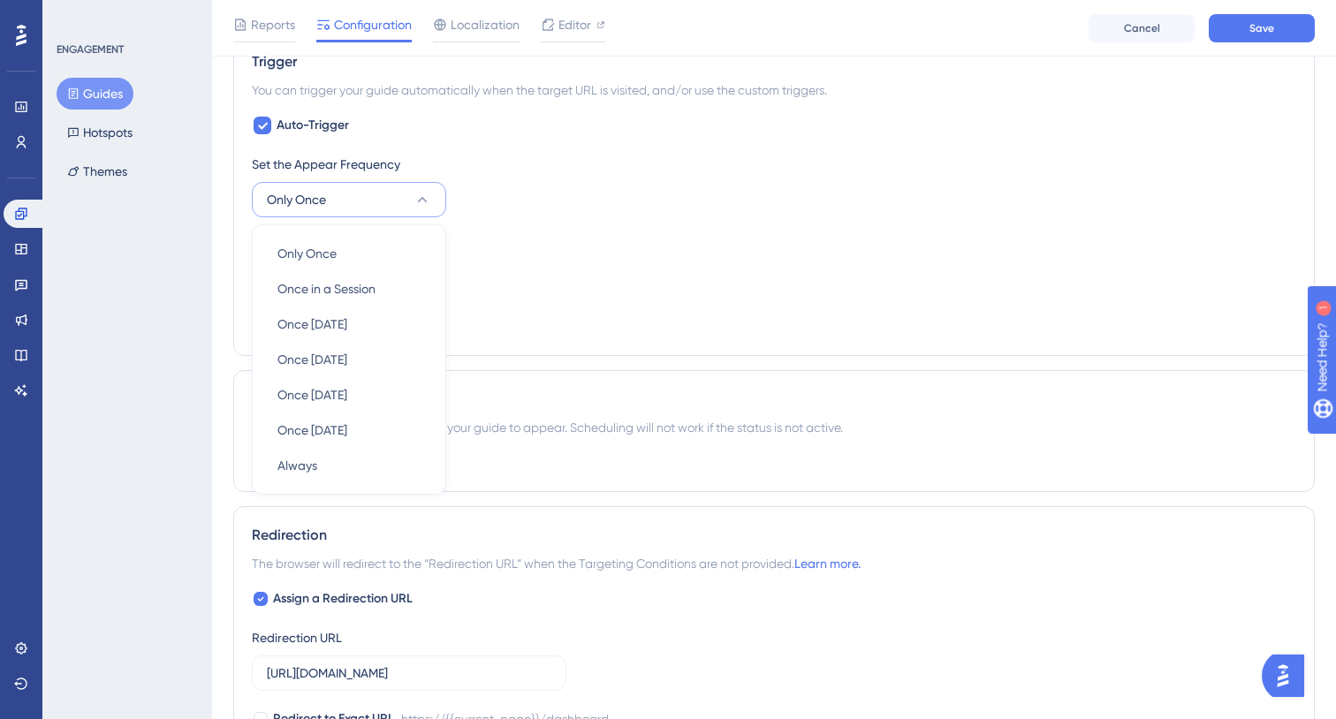
click at [534, 211] on div "Set the Appear Frequency Only Once Only Once Only Once Once in a Session Once i…" at bounding box center [774, 186] width 1045 height 64
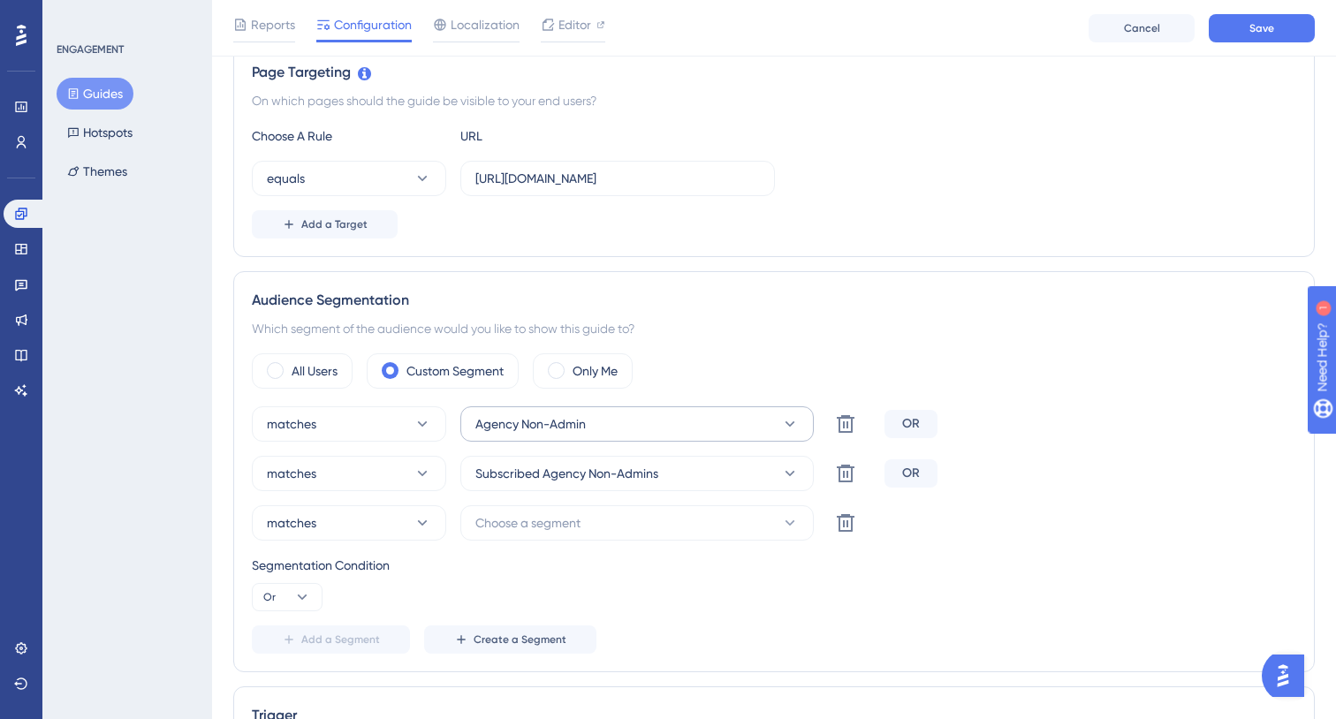
scroll to position [412, 0]
click at [1249, 38] on button "Save" at bounding box center [1262, 28] width 106 height 28
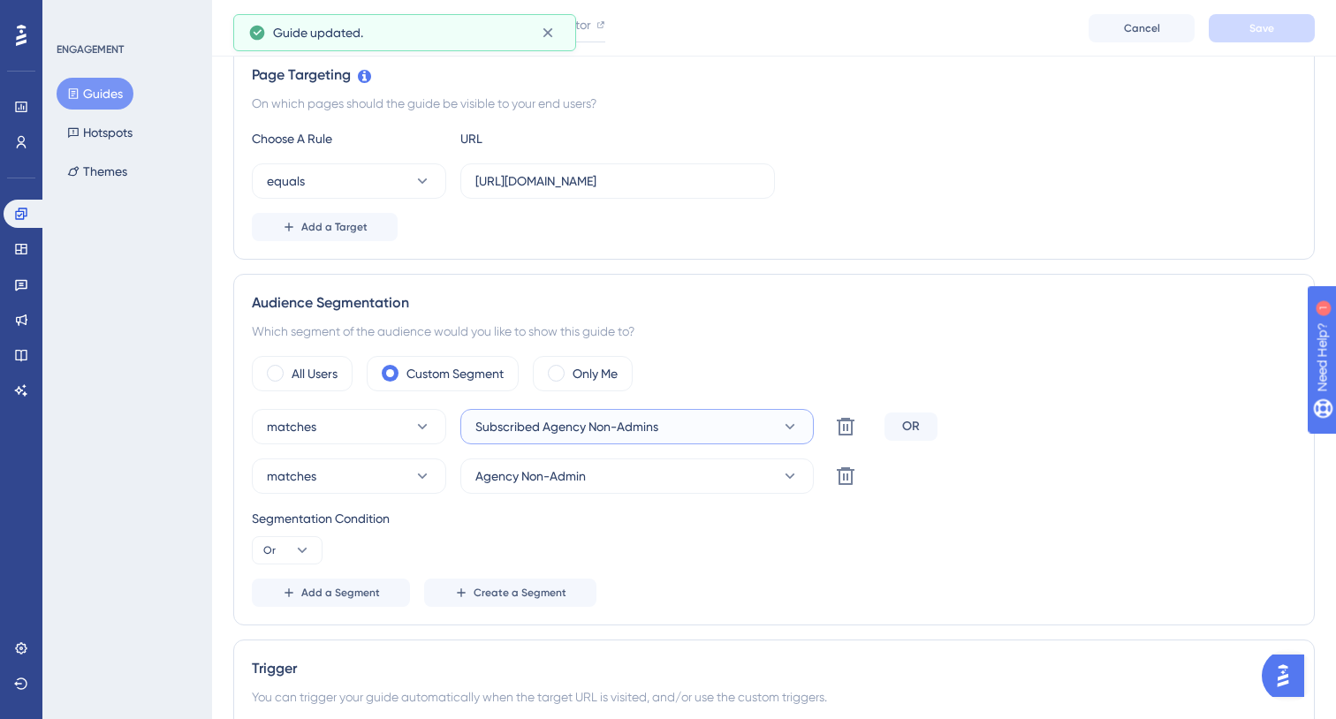
click at [710, 418] on button "Subscribed Agency Non-Admins" at bounding box center [636, 426] width 353 height 35
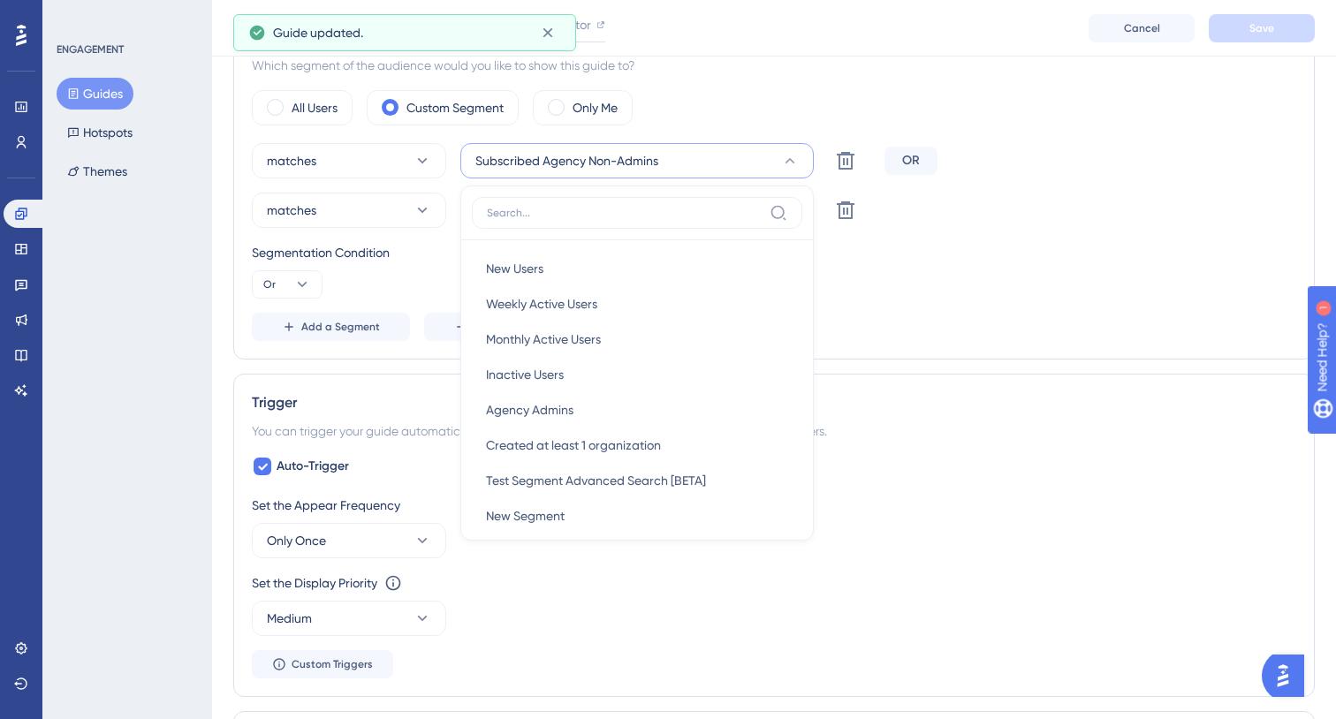
click at [689, 209] on input at bounding box center [625, 213] width 276 height 14
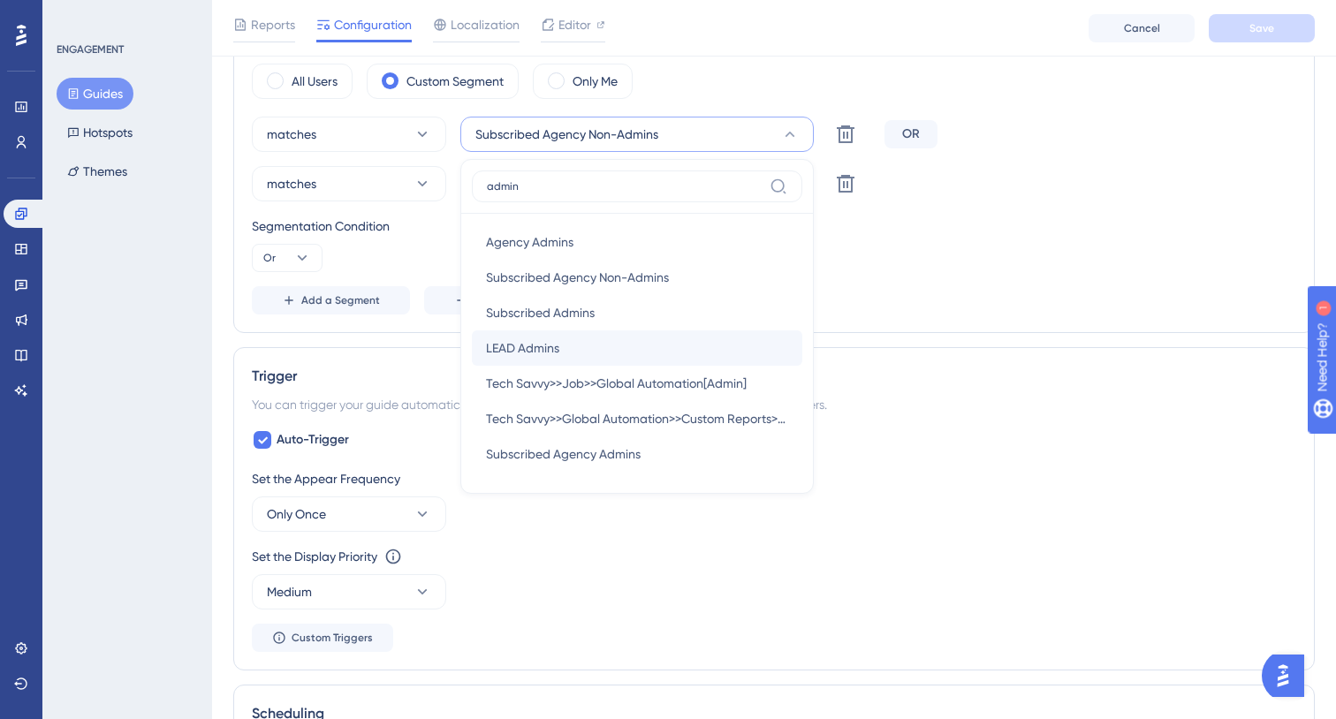
scroll to position [675, 0]
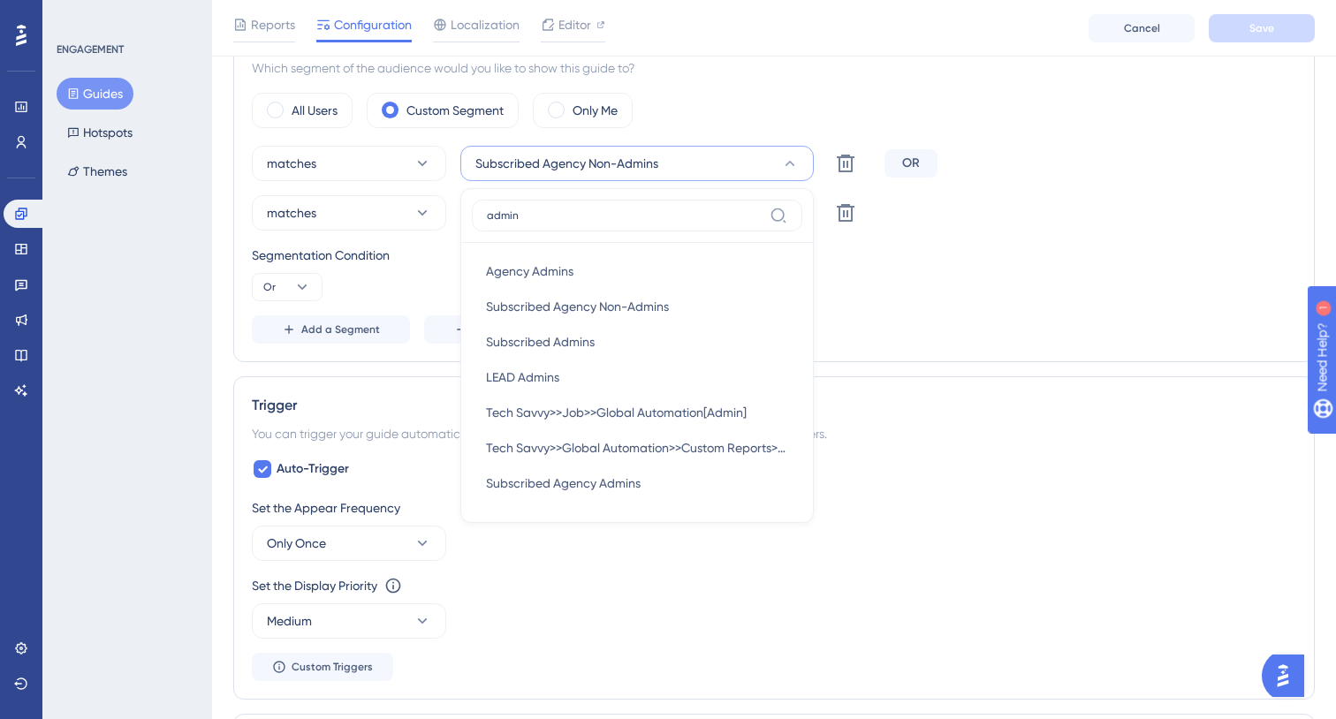
type input "admin"
click at [860, 306] on div "matches Subscribed Agency Non-Admins admin Agency Admins Agency Admins Subscrib…" at bounding box center [774, 245] width 1045 height 198
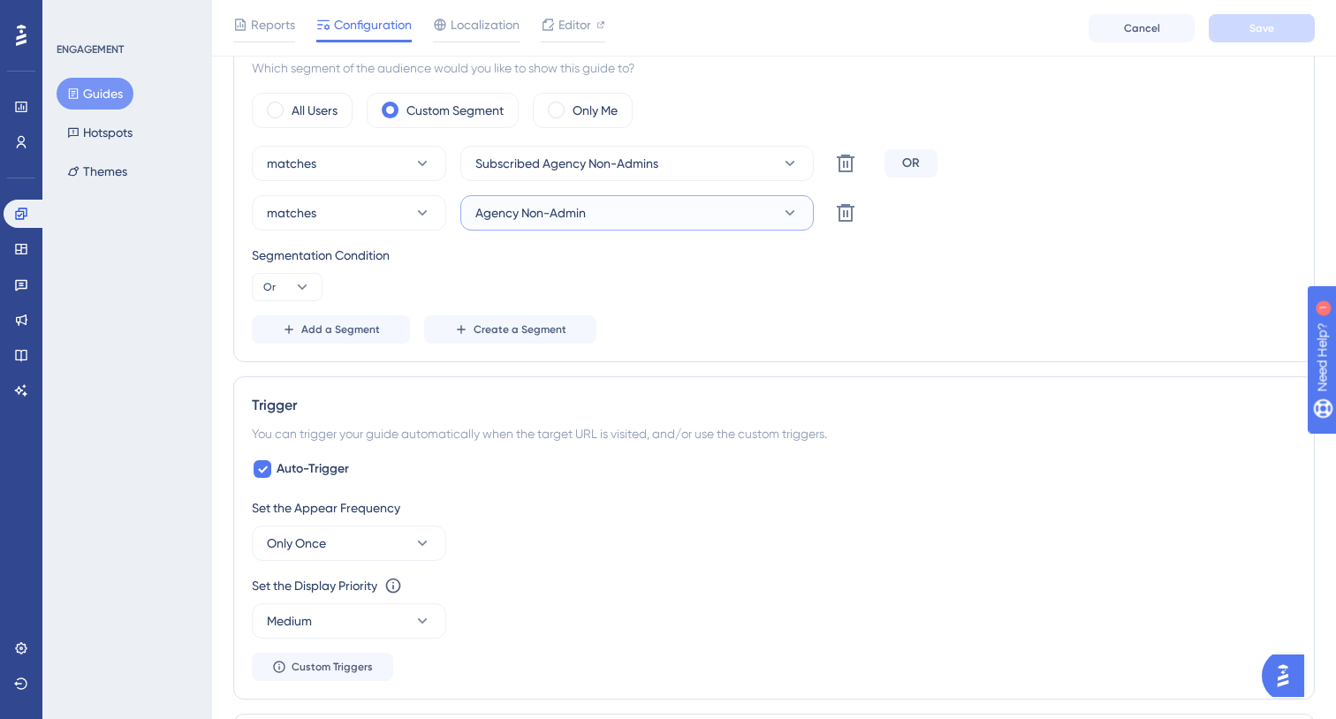
click at [764, 215] on button "Agency Non-Admin" at bounding box center [636, 212] width 353 height 35
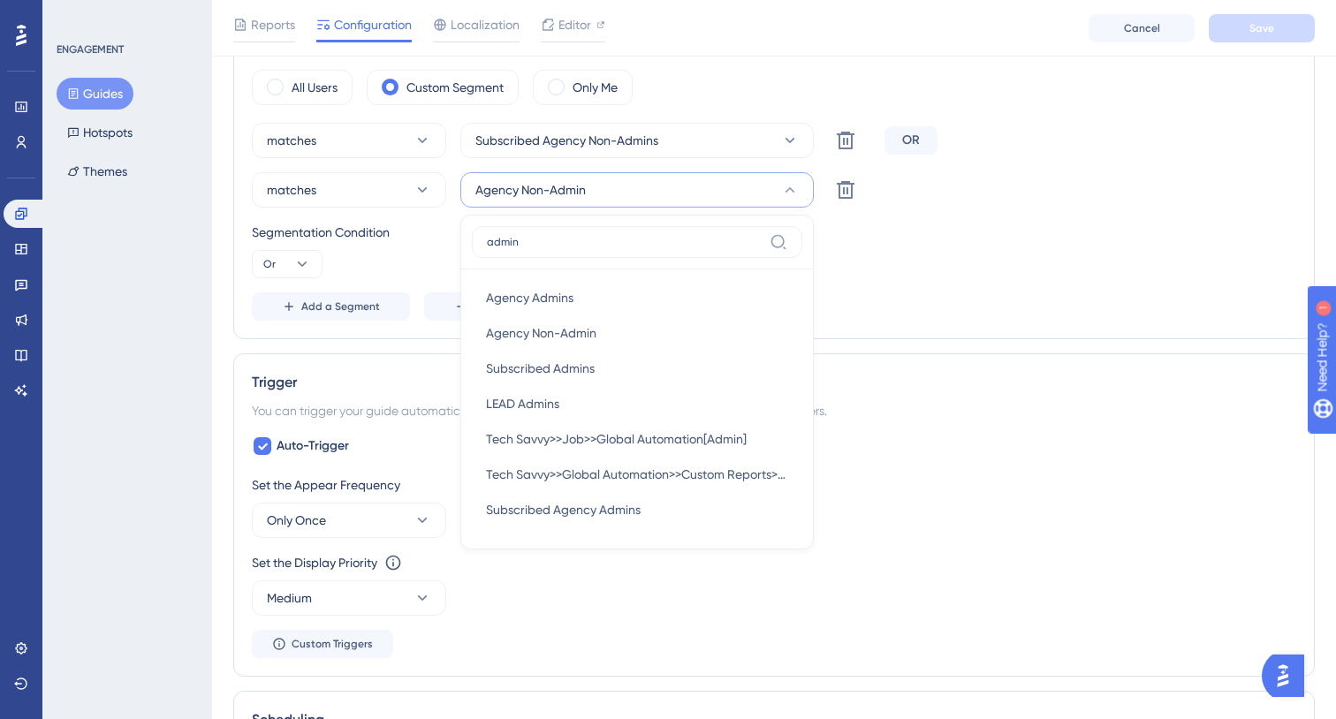
scroll to position [650, 0]
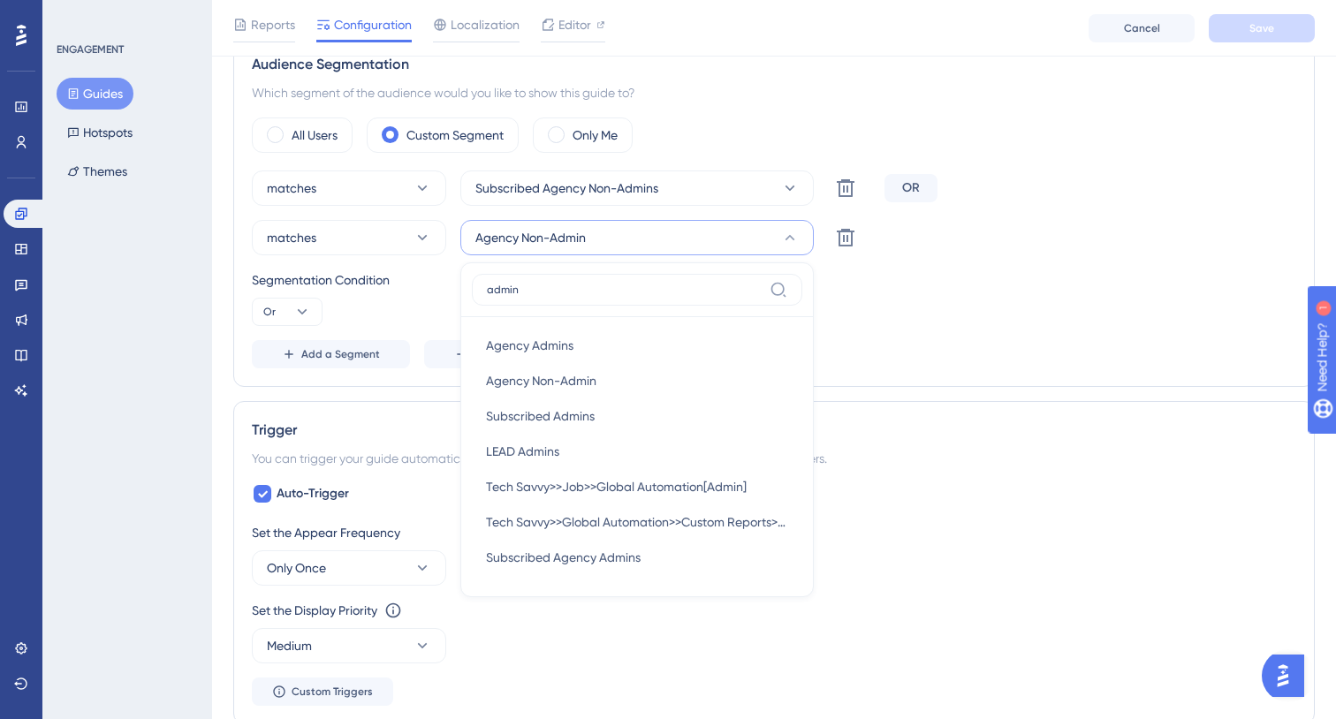
type input "admin"
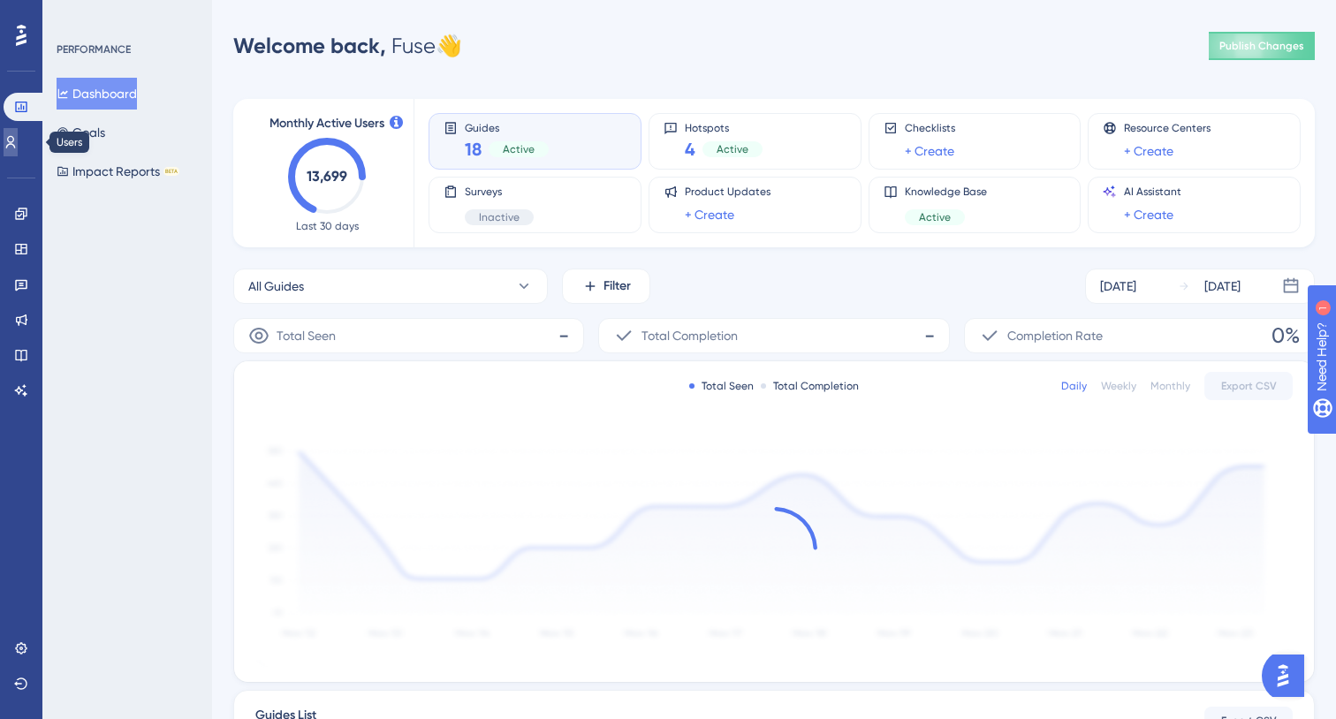
click at [0, 0] on icon at bounding box center [0, 0] width 0 height 0
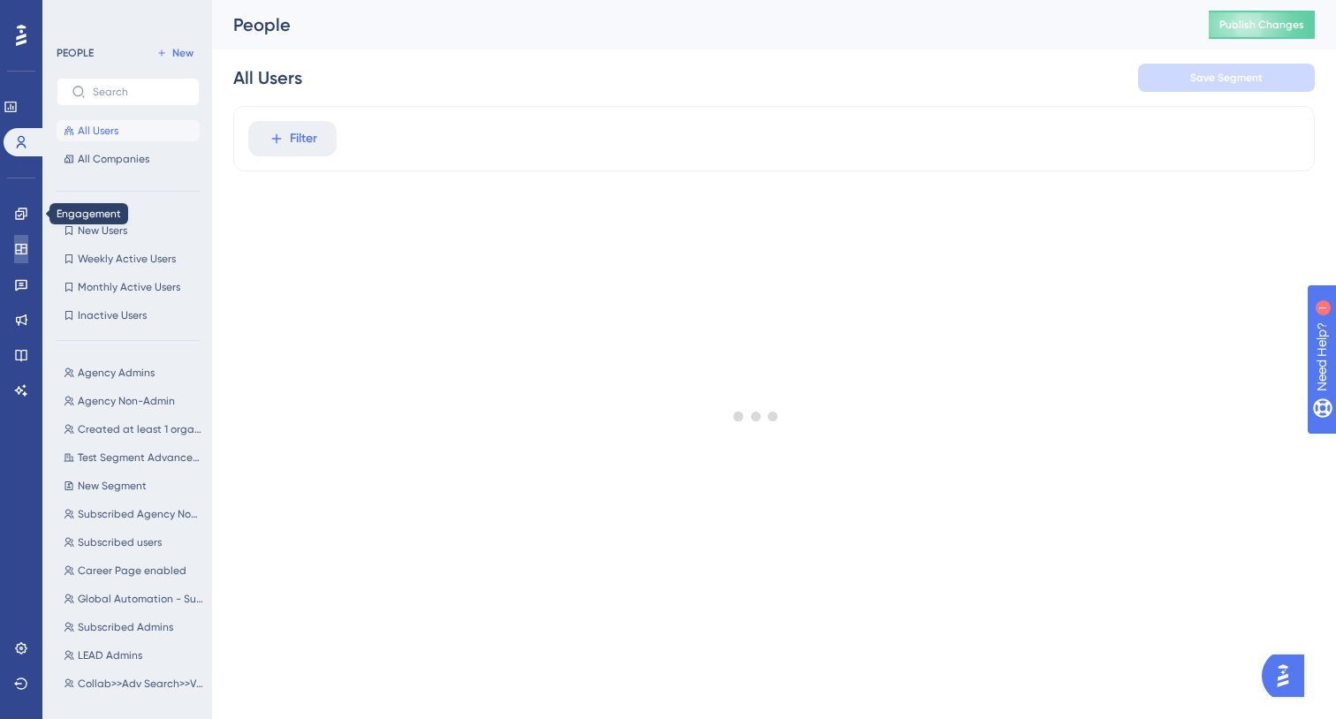
click at [14, 237] on link at bounding box center [21, 249] width 14 height 28
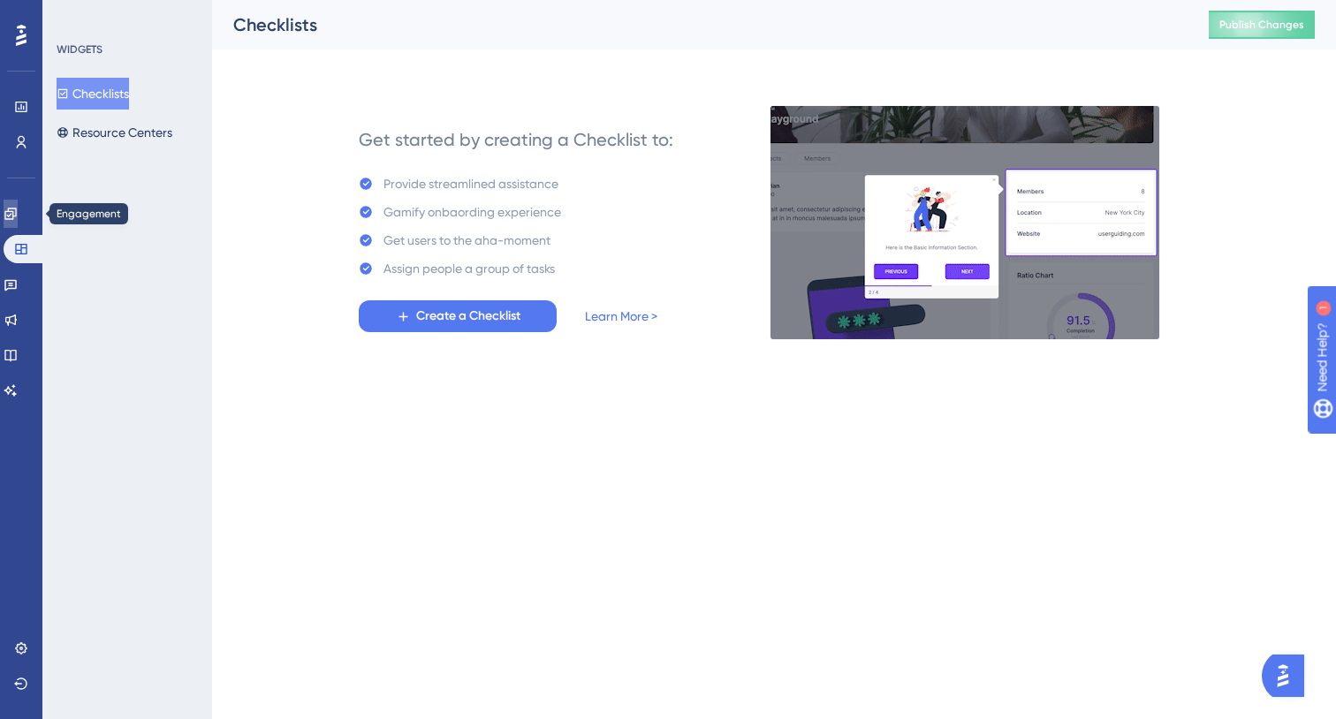
click at [16, 217] on icon at bounding box center [11, 214] width 14 height 14
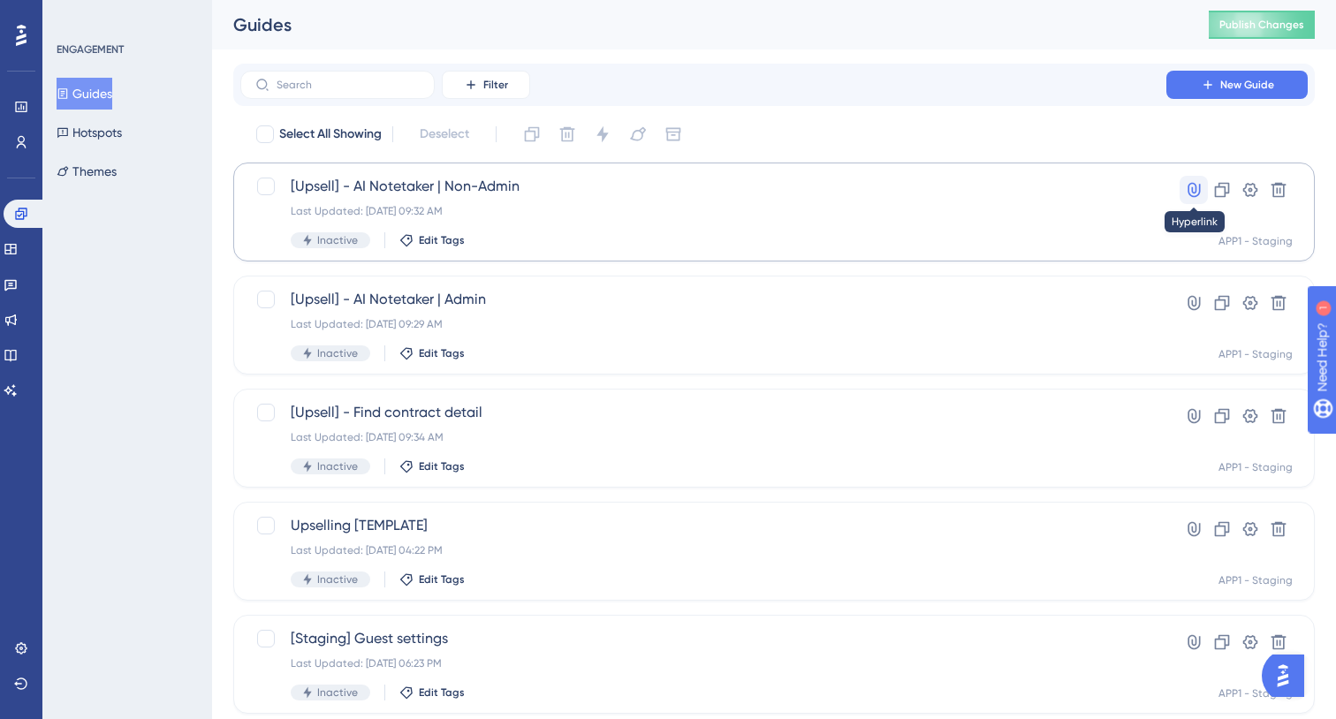
click at [1197, 189] on icon at bounding box center [1194, 190] width 18 height 18
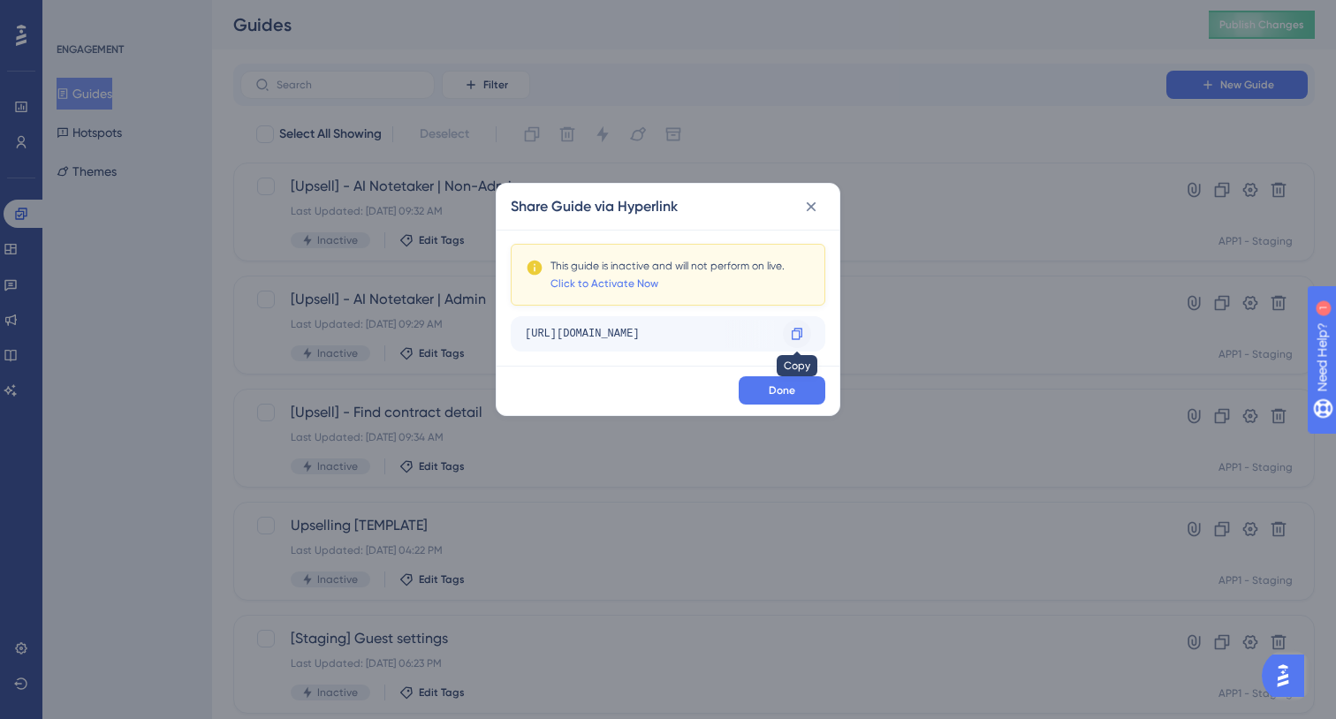
click at [795, 331] on icon at bounding box center [797, 334] width 14 height 14
click at [824, 199] on button at bounding box center [811, 207] width 28 height 28
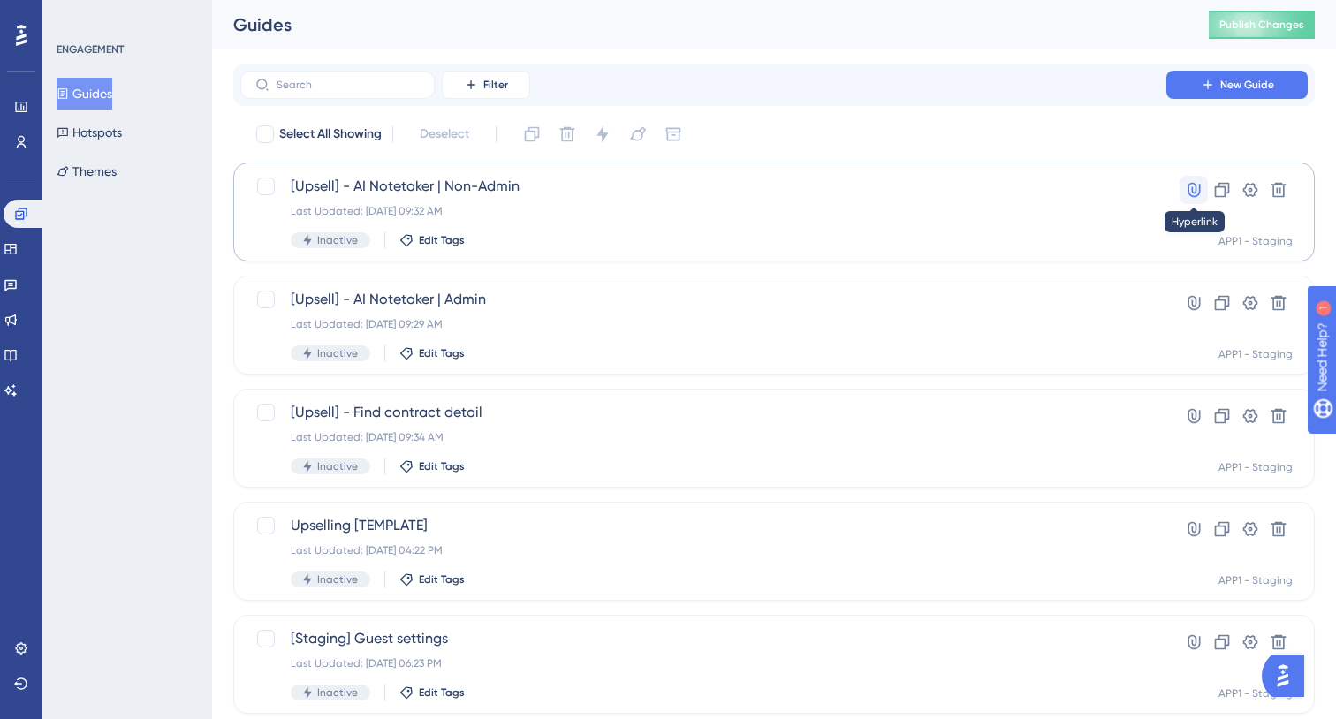
click at [1183, 191] on button at bounding box center [1194, 190] width 28 height 28
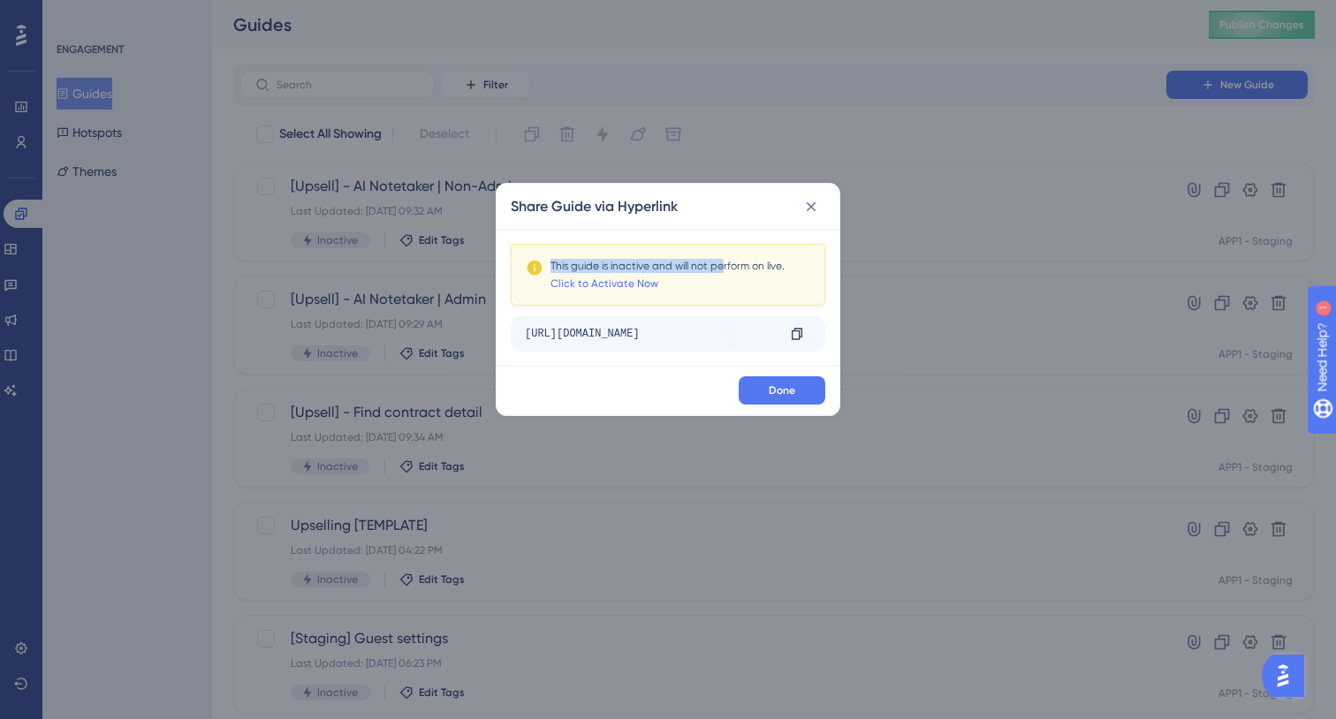
drag, startPoint x: 726, startPoint y: 266, endPoint x: 629, endPoint y: 252, distance: 97.4
click at [628, 252] on div "This guide is inactive and will not perform on live. Click to Activate Now" at bounding box center [668, 275] width 315 height 62
drag, startPoint x: 697, startPoint y: 338, endPoint x: 1059, endPoint y: 347, distance: 361.5
click at [1059, 347] on div "Share Guide via Hyperlink This guide is inactive and will not perform on live. …" at bounding box center [668, 359] width 1336 height 719
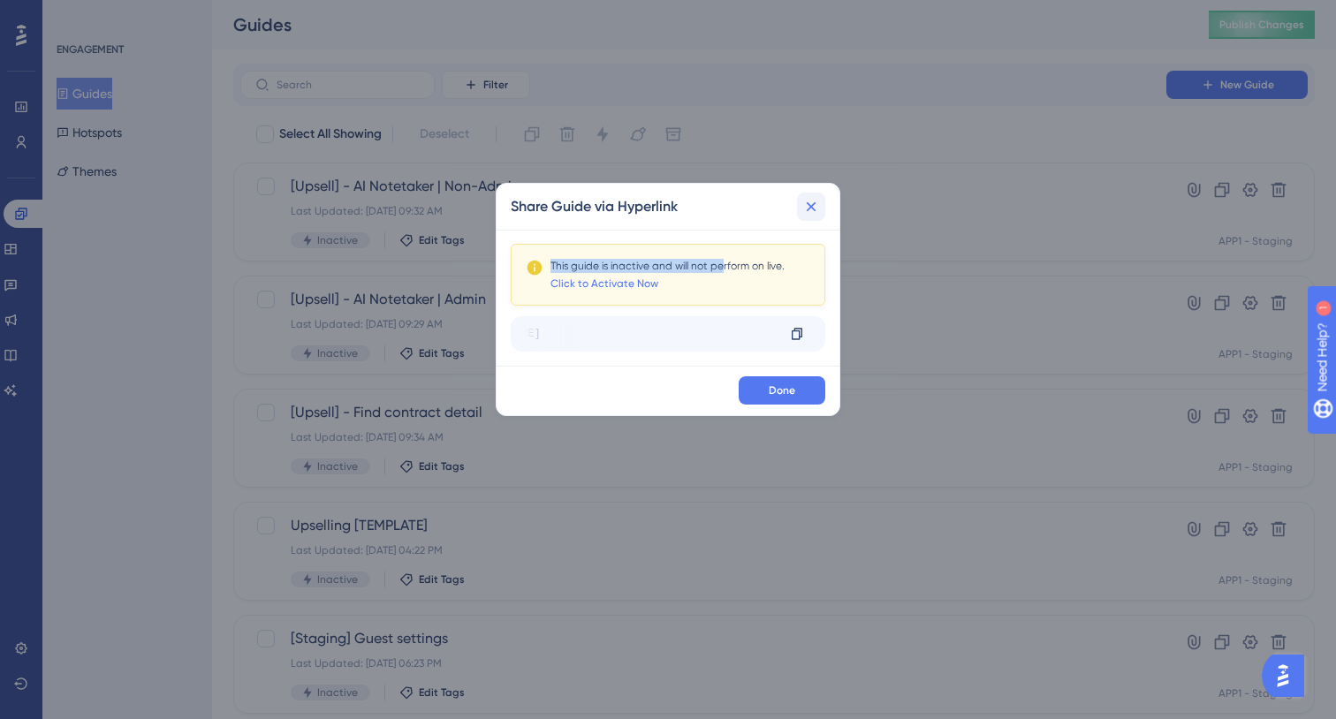
click at [816, 205] on icon at bounding box center [811, 207] width 18 height 18
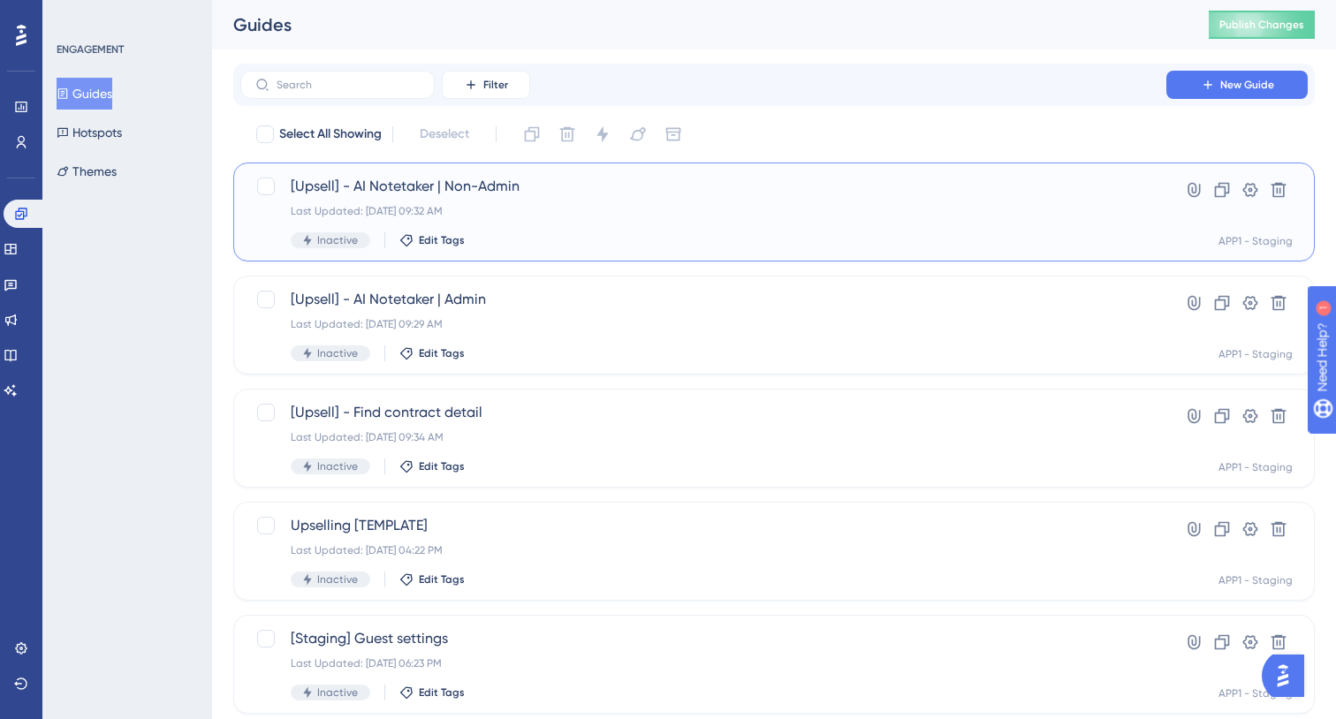
click at [771, 201] on div "[Upsell] - AI Notetaker | Non-Admin Last Updated: [DATE] 09:32 AM Inactive Edit…" at bounding box center [703, 212] width 825 height 72
click at [771, 336] on div "[Upsell] - AI Notetaker | Admin Last Updated: [DATE] 09:29 AM Inactive Edit Tags" at bounding box center [703, 325] width 825 height 72
